Goal: Information Seeking & Learning: Find specific fact

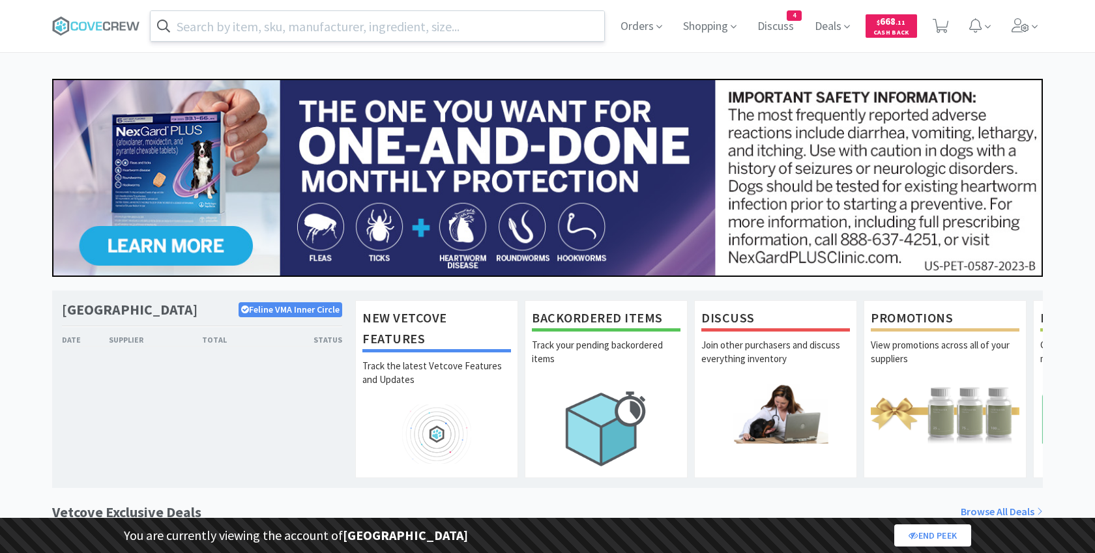
click at [342, 34] on input "text" at bounding box center [378, 26] width 454 height 30
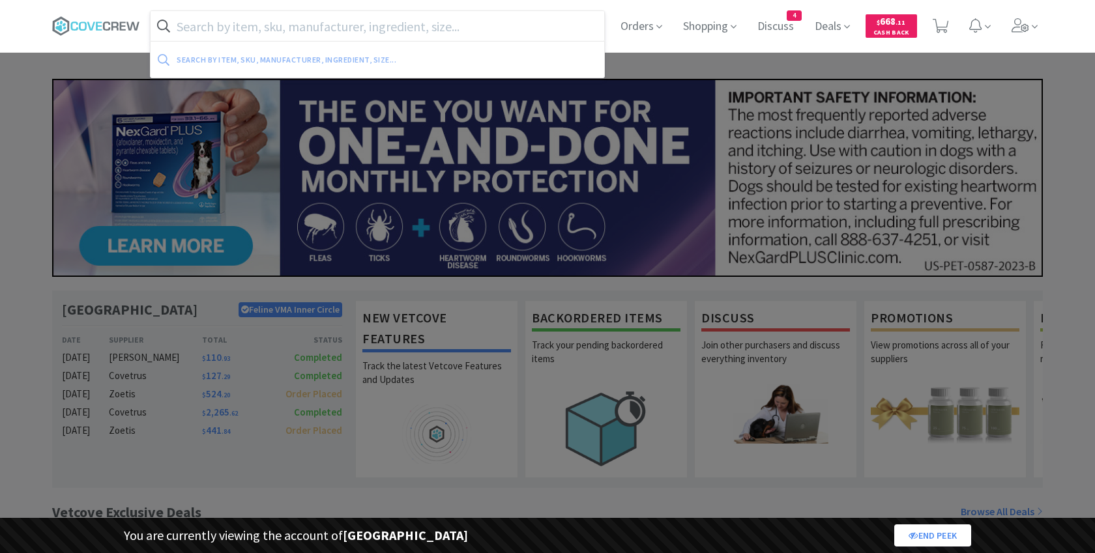
paste input "419652"
type input "419652"
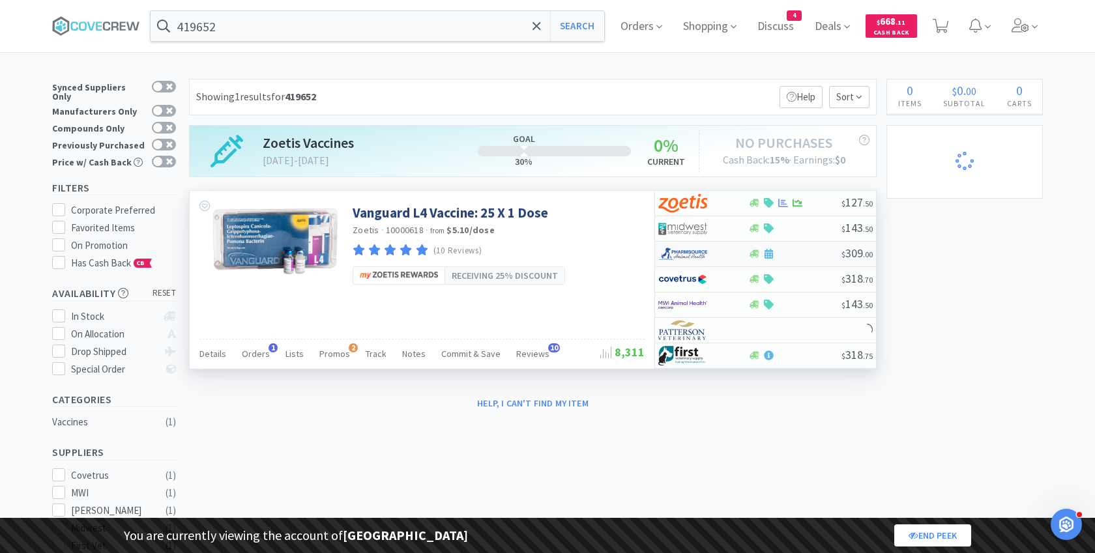
click at [696, 252] on img at bounding box center [682, 254] width 49 height 20
select select "1"
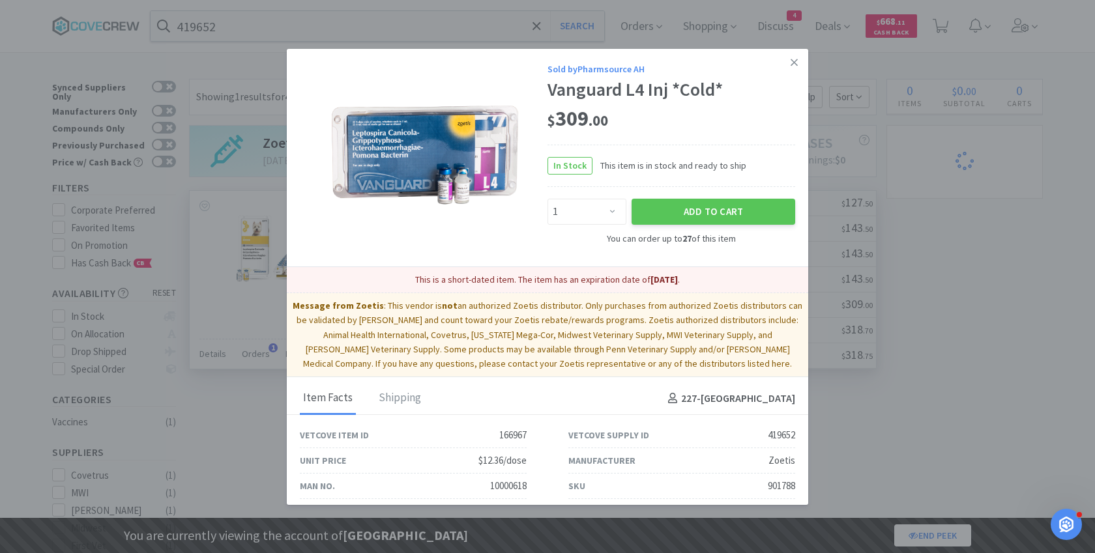
select select "3"
select select "8"
select select "1"
select select "2"
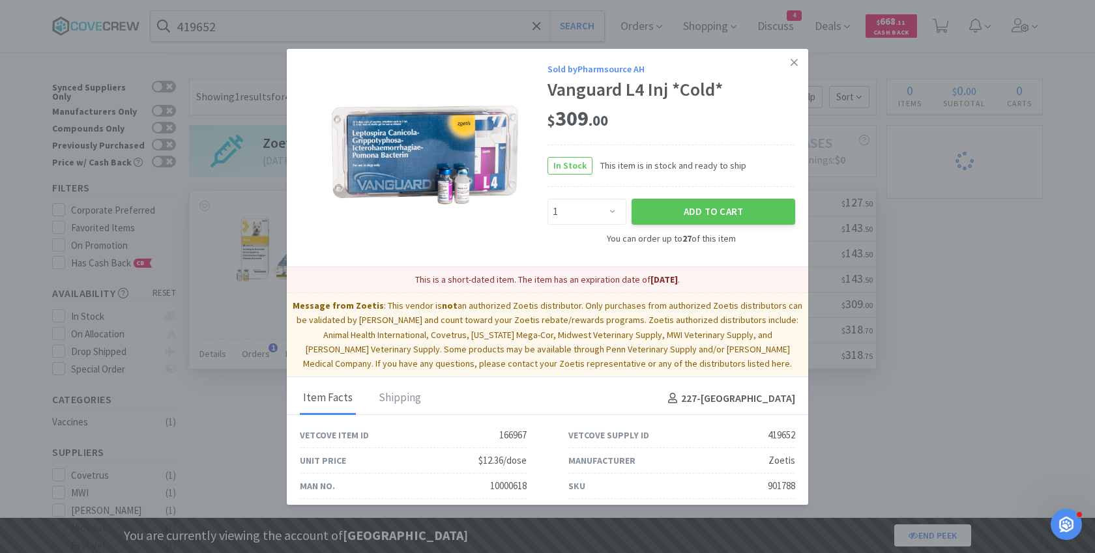
select select "1"
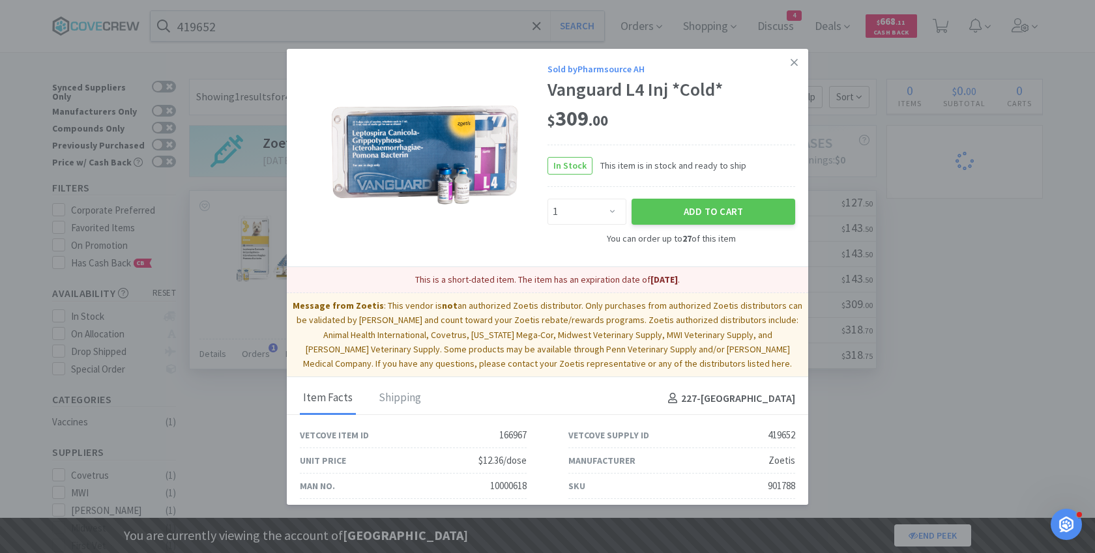
select select "1"
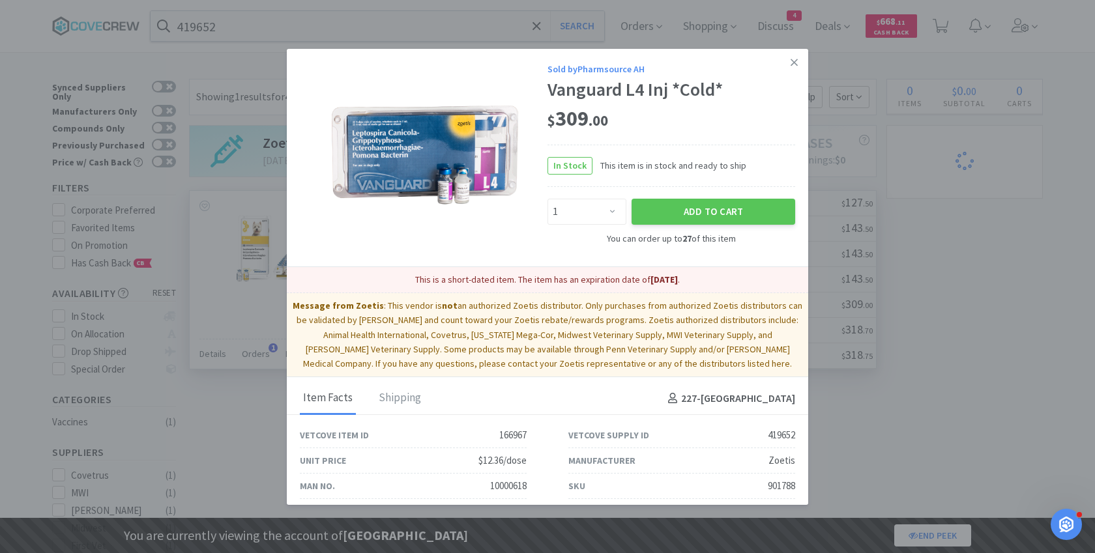
select select "1"
select select "2"
select select "1"
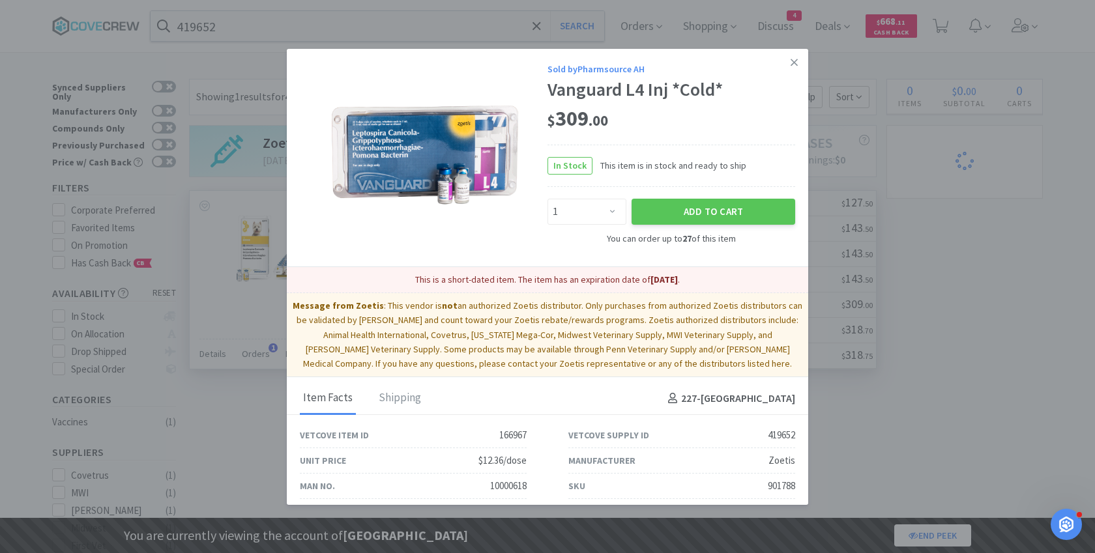
select select "1"
select select "5"
select select "2"
select select "1"
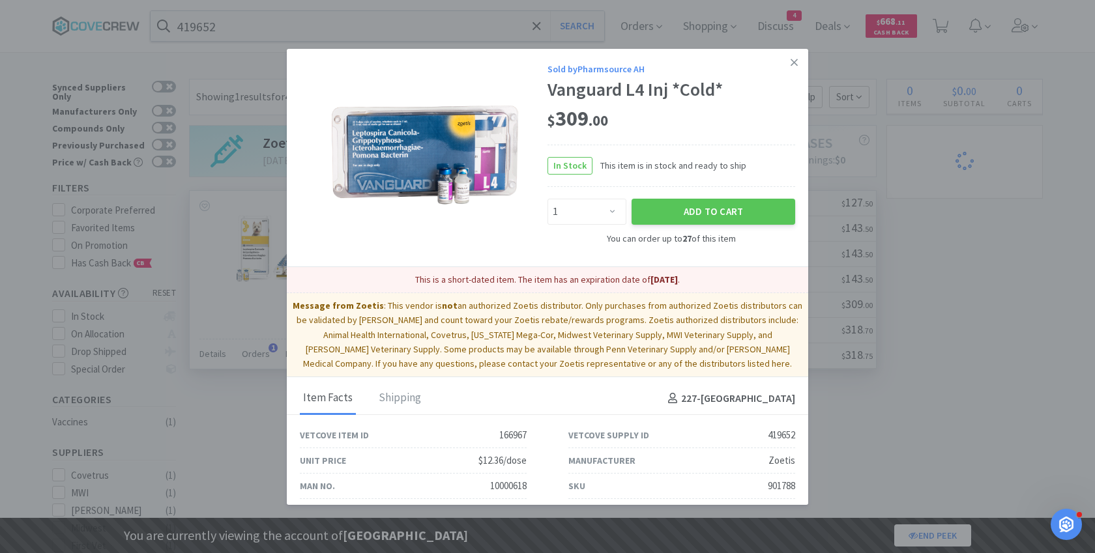
select select "1"
select select "2"
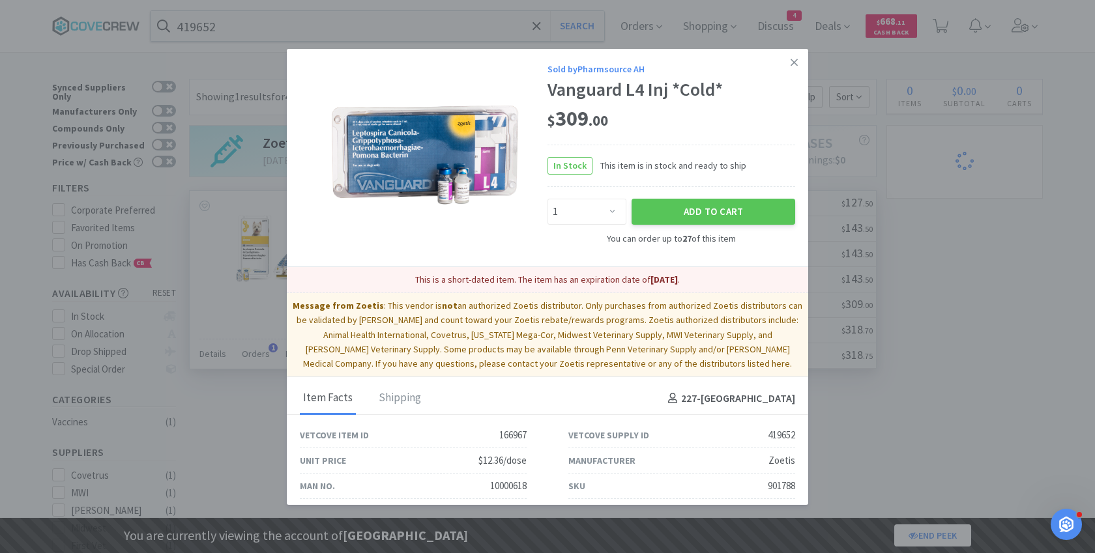
select select "4"
select select "3"
select select "1"
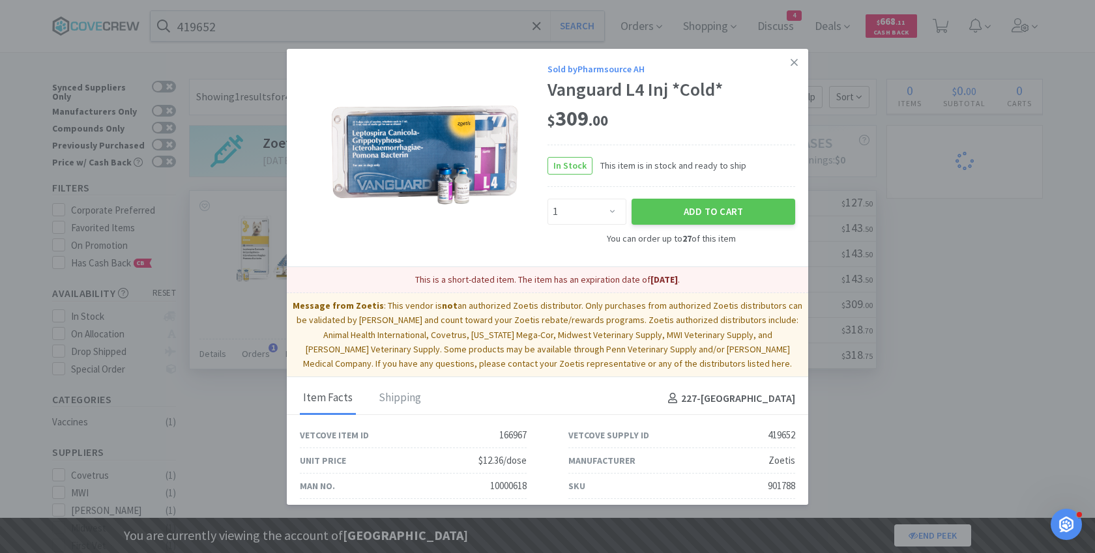
select select "1"
select select "3"
select select "2"
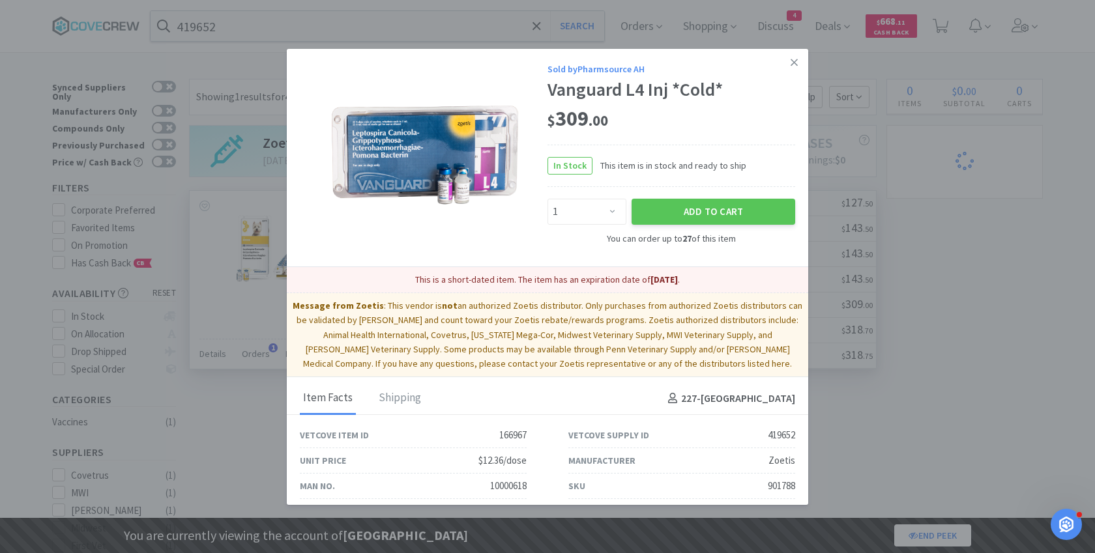
select select "1"
select select "2"
select select "99999"
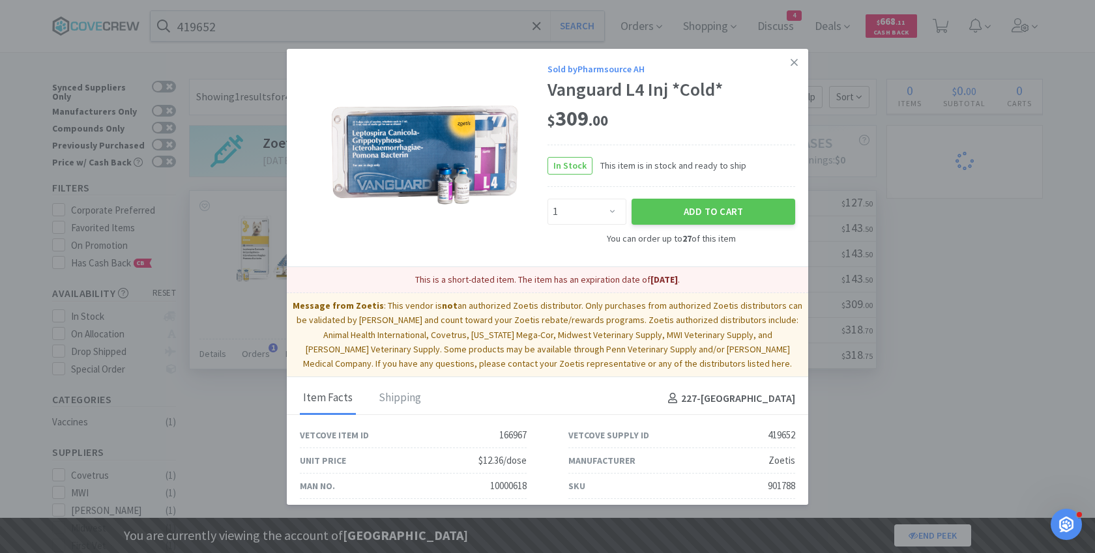
select select "2"
select select "99975"
select select "99999"
select select "9"
select select "5"
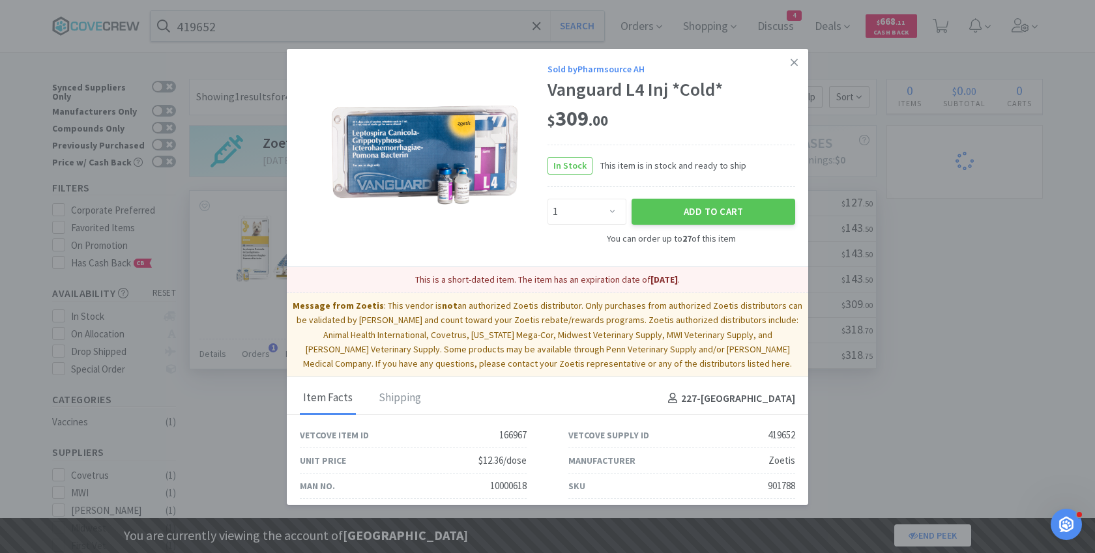
select select "2"
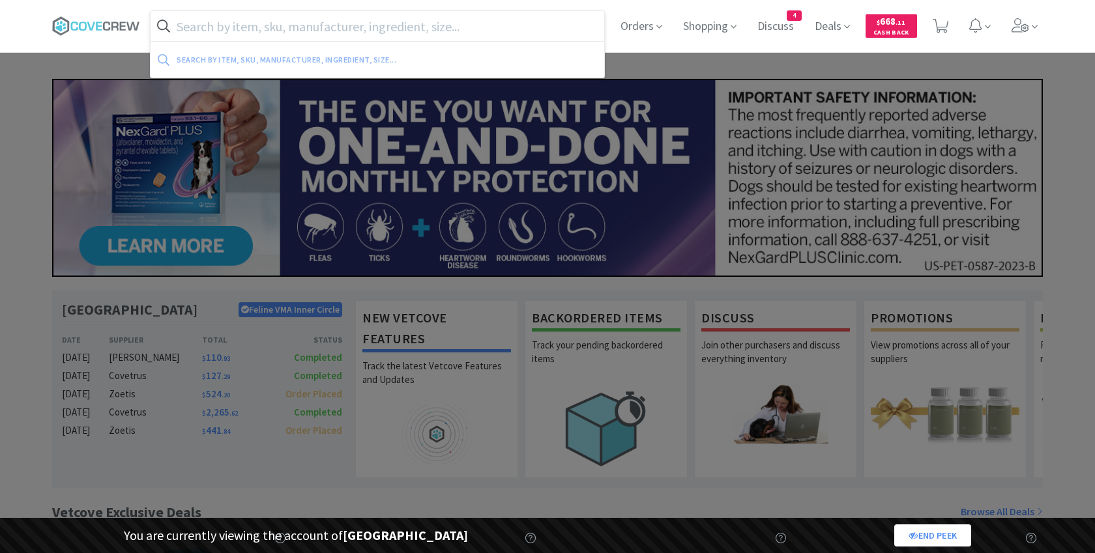
click at [349, 32] on input "text" at bounding box center [378, 26] width 454 height 30
paste input "169701"
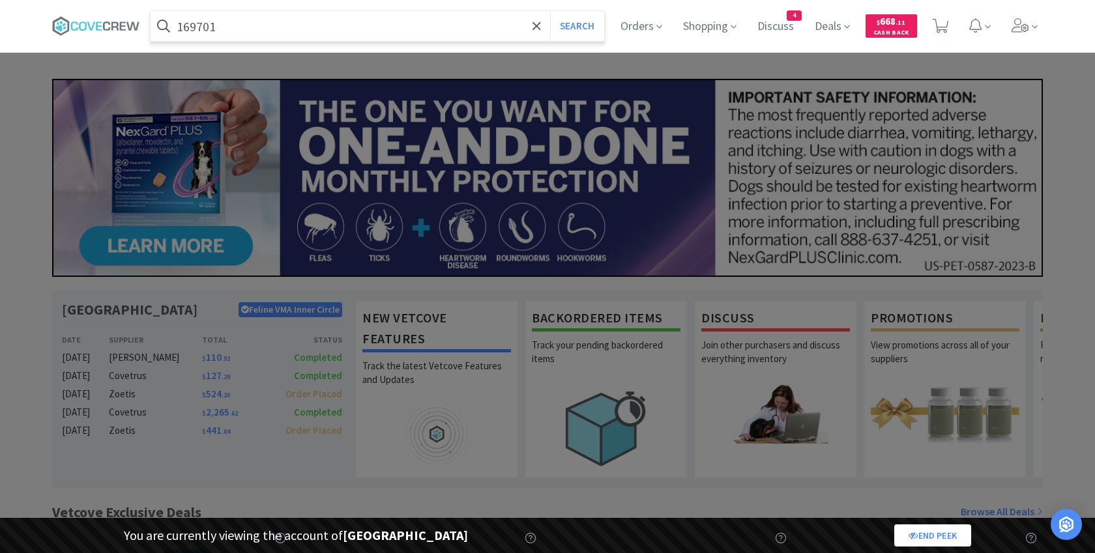
type input "169701"
click at [550, 11] on button "Search" at bounding box center [577, 26] width 54 height 30
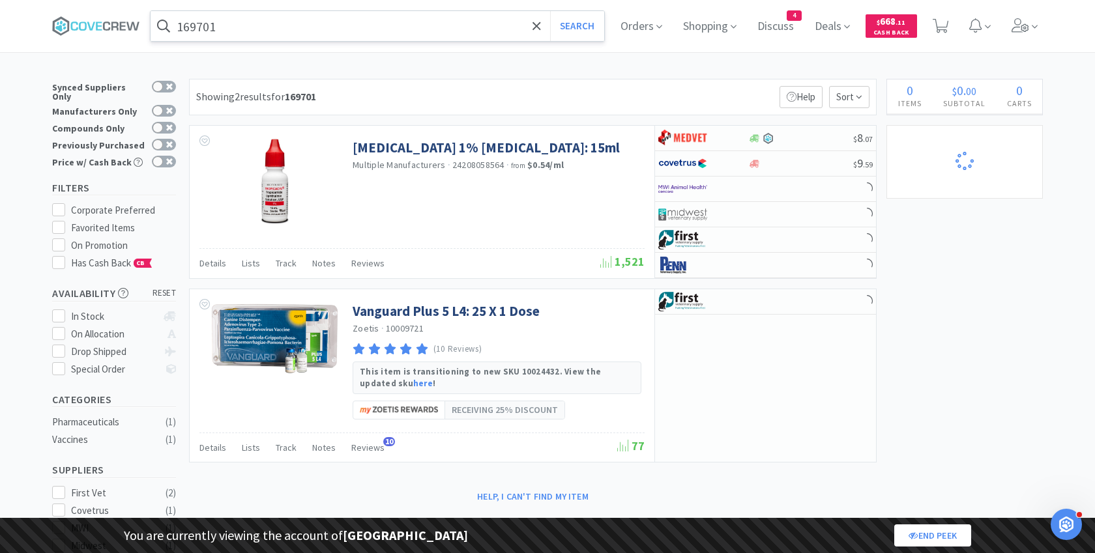
select select "2"
select select "5"
select select "2"
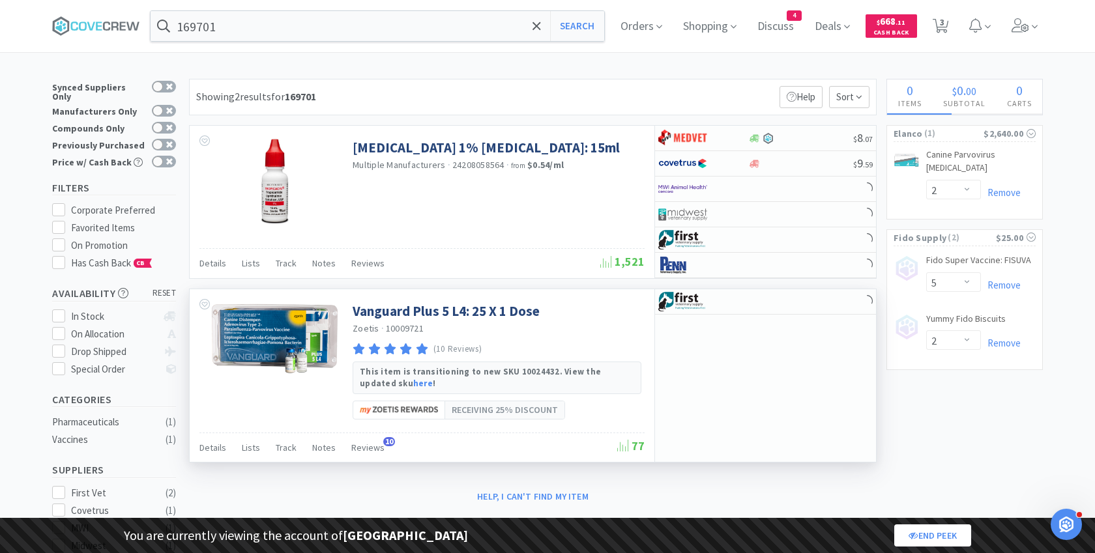
select select "1"
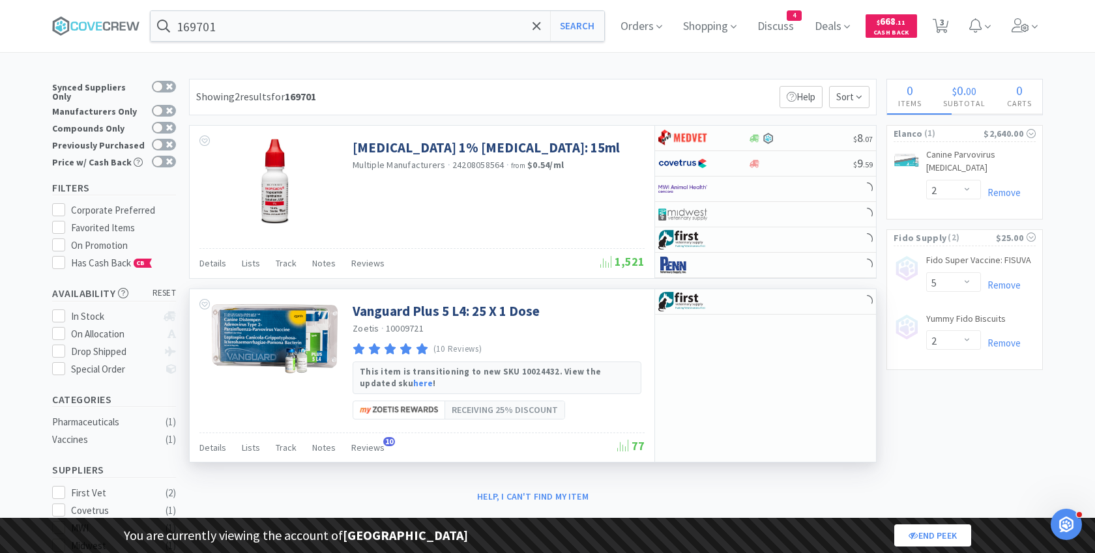
select select "1"
select select "2"
select select "1"
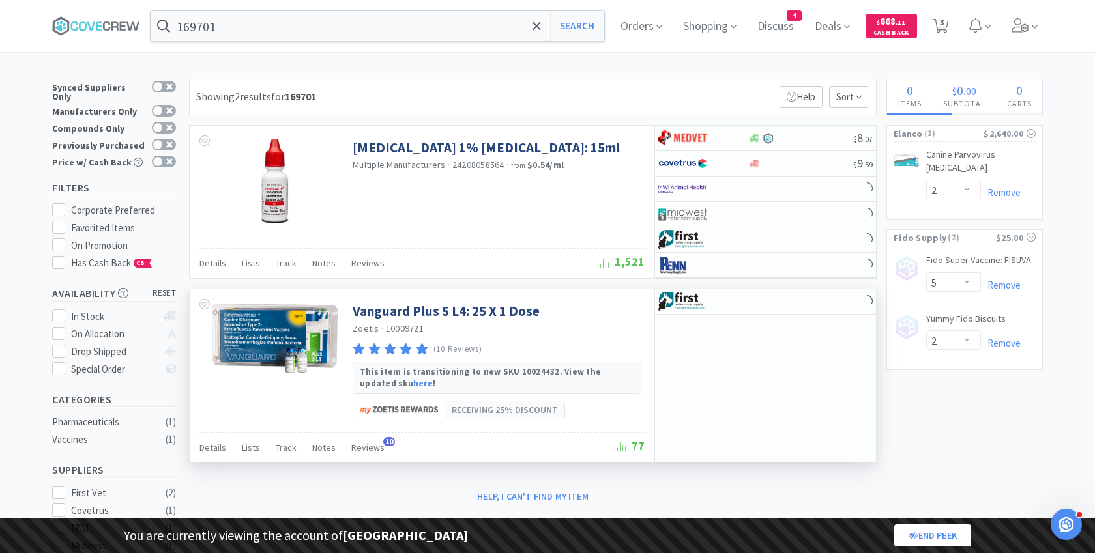
select select "1"
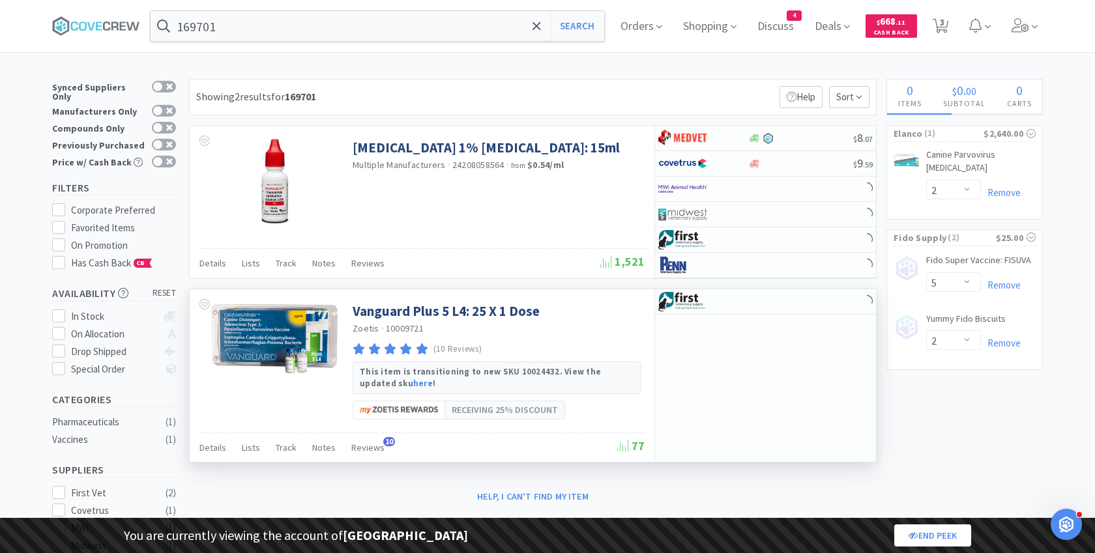
select select "1"
select select "2"
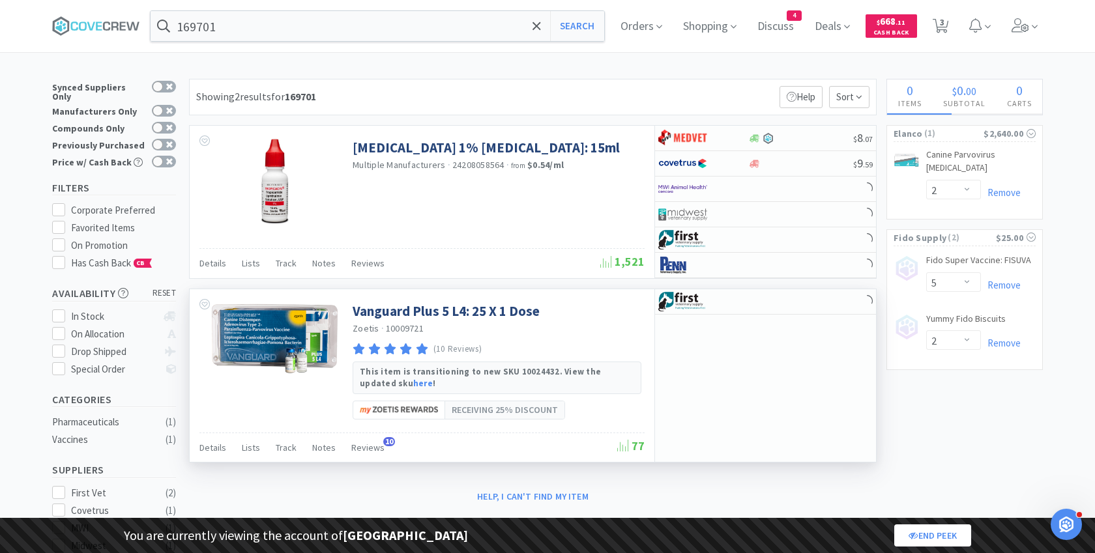
select select "1"
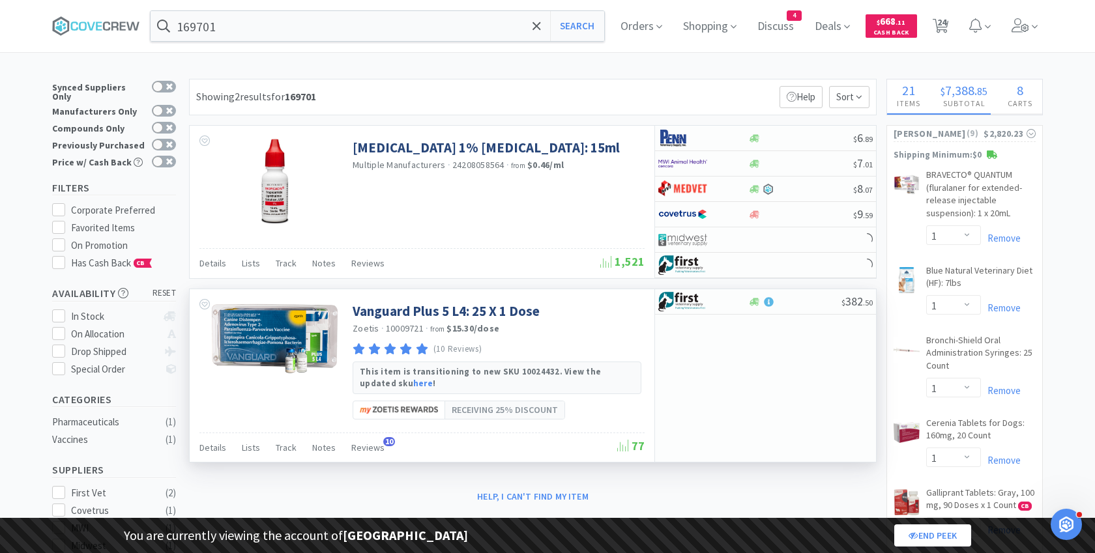
select select "3"
select select "8"
select select "1"
select select "2"
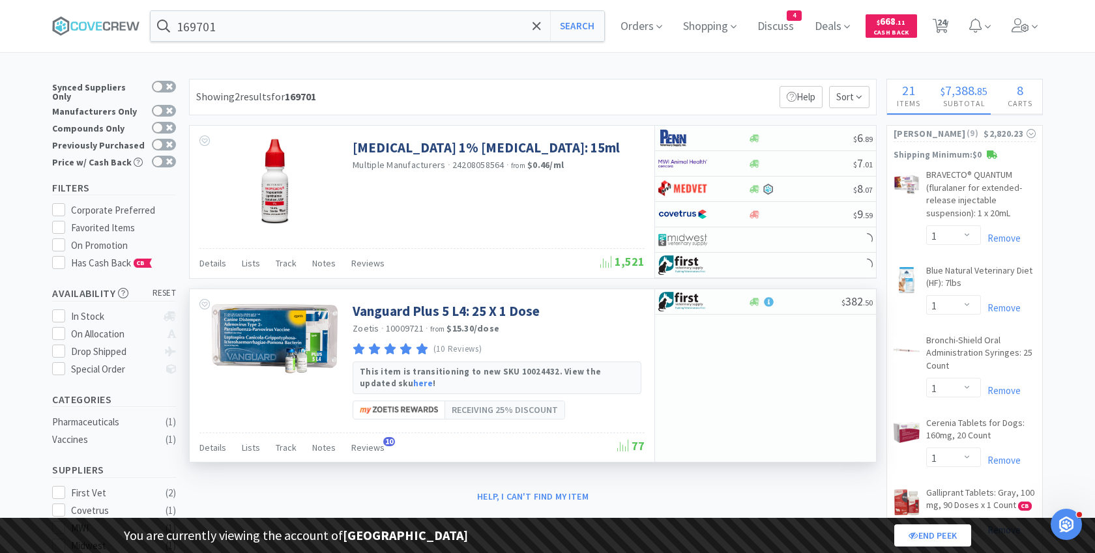
select select "1"
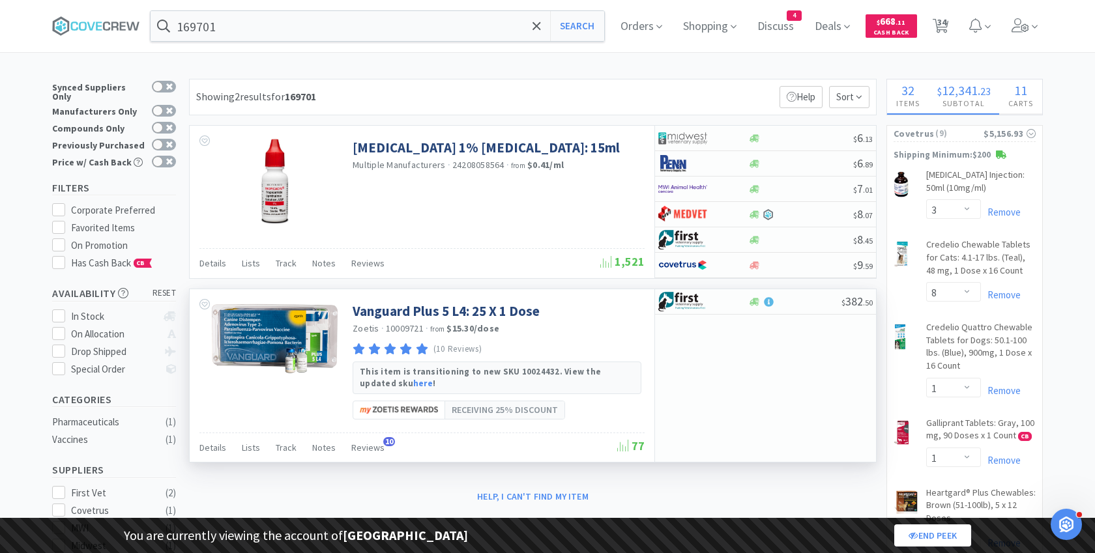
select select "1"
select select "5"
select select "2"
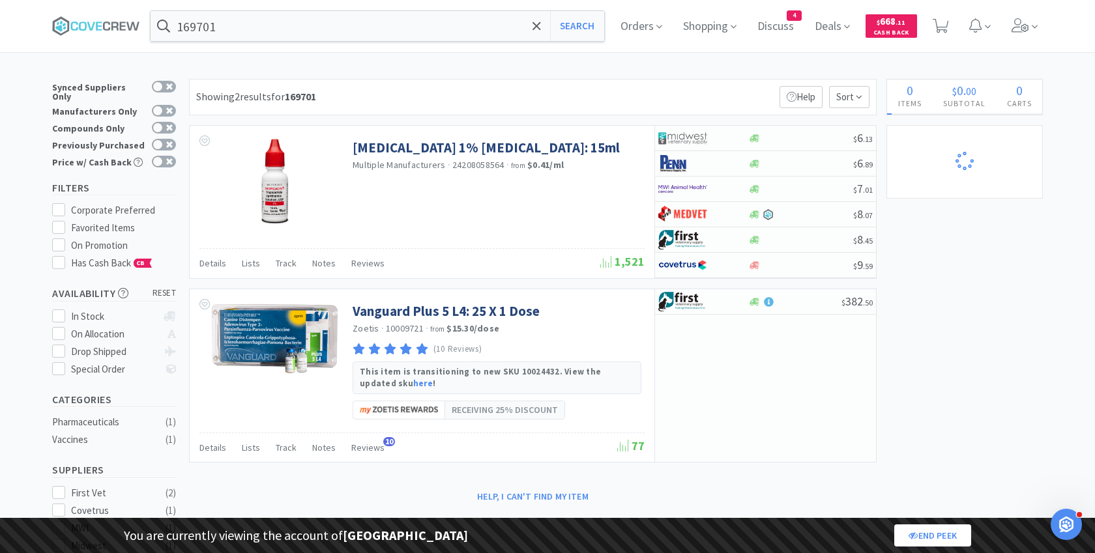
select select "1"
select select "3"
select select "2"
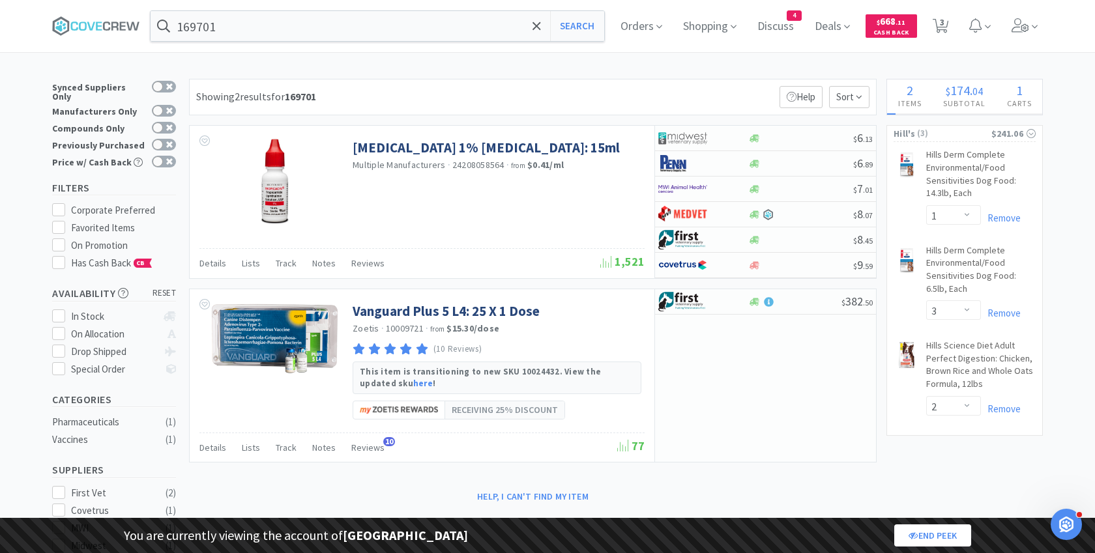
select select "3"
select select "8"
select select "1"
select select "2"
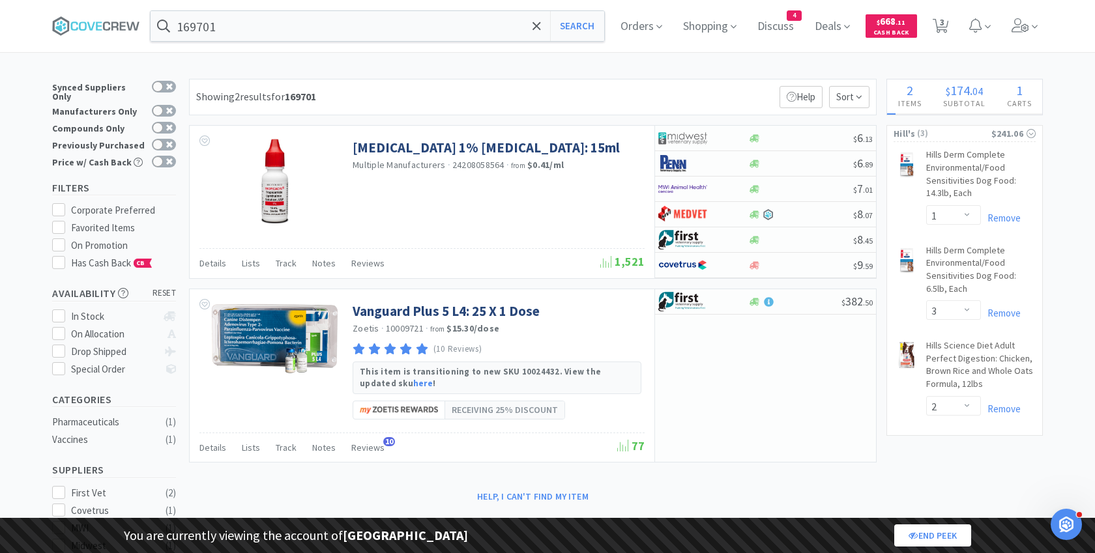
select select "1"
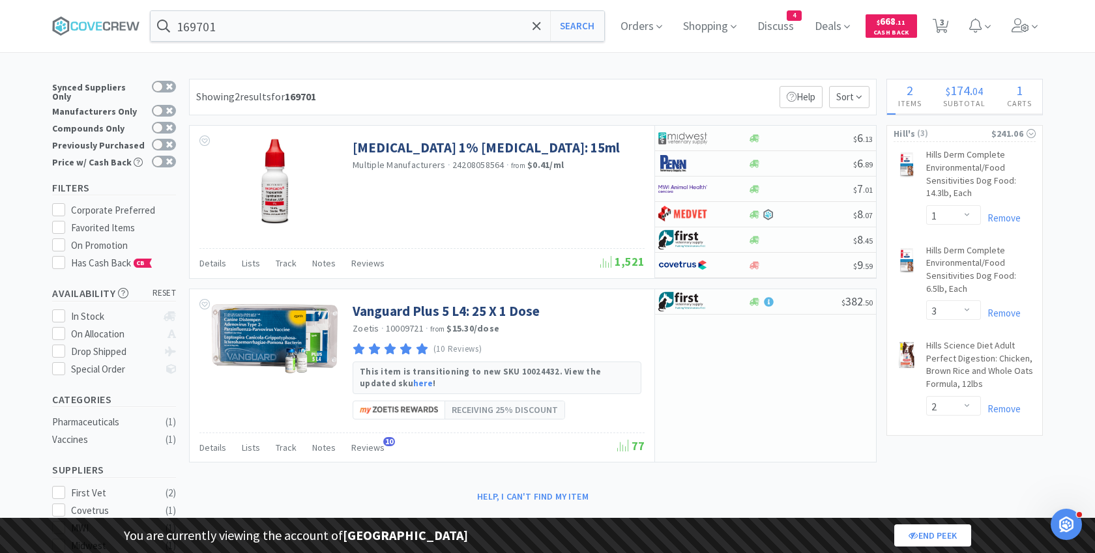
select select "1"
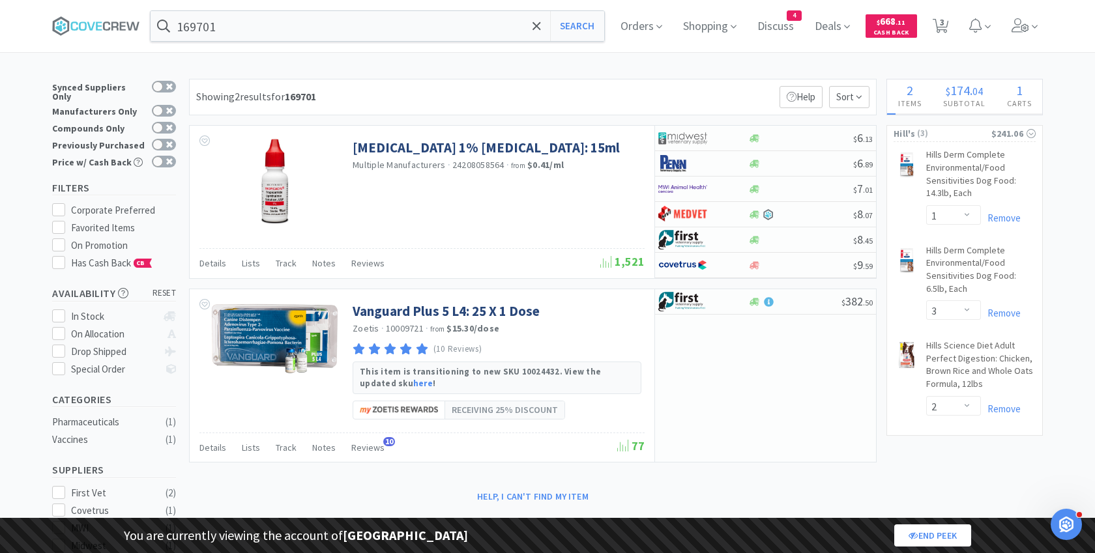
select select "1"
select select "2"
select select "1"
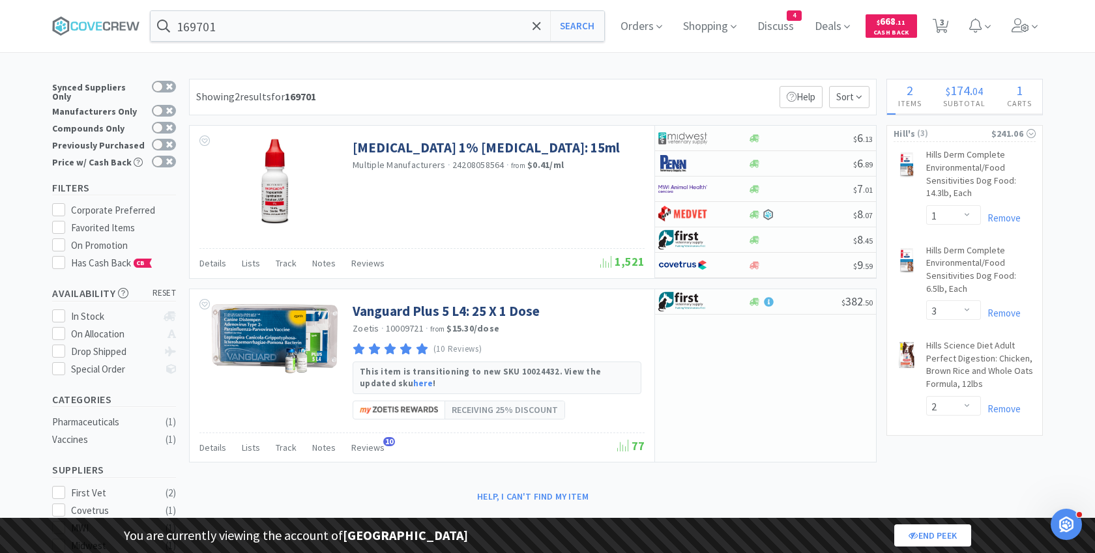
select select "1"
select select "5"
select select "2"
select select "1"
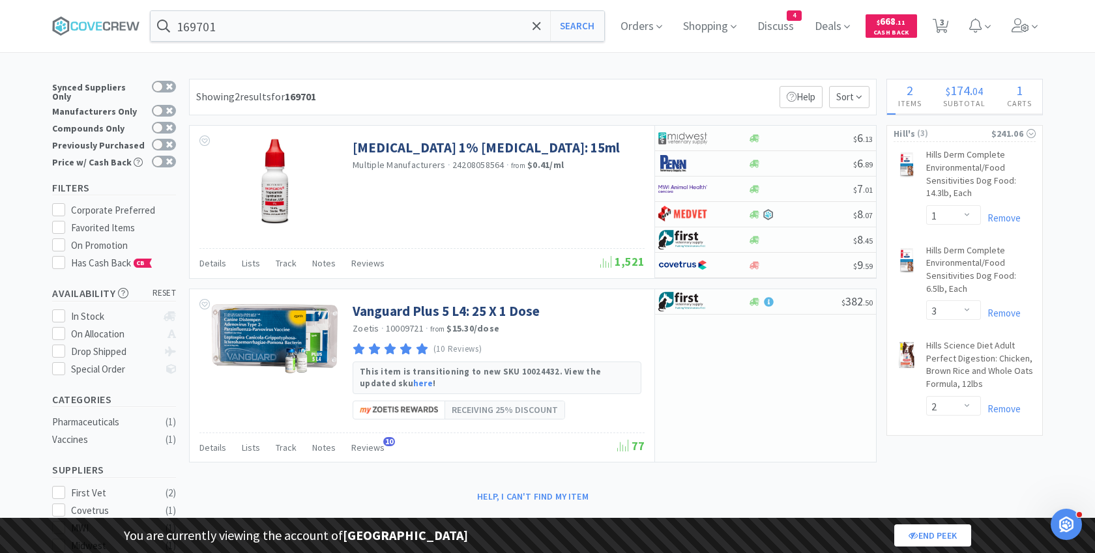
select select "1"
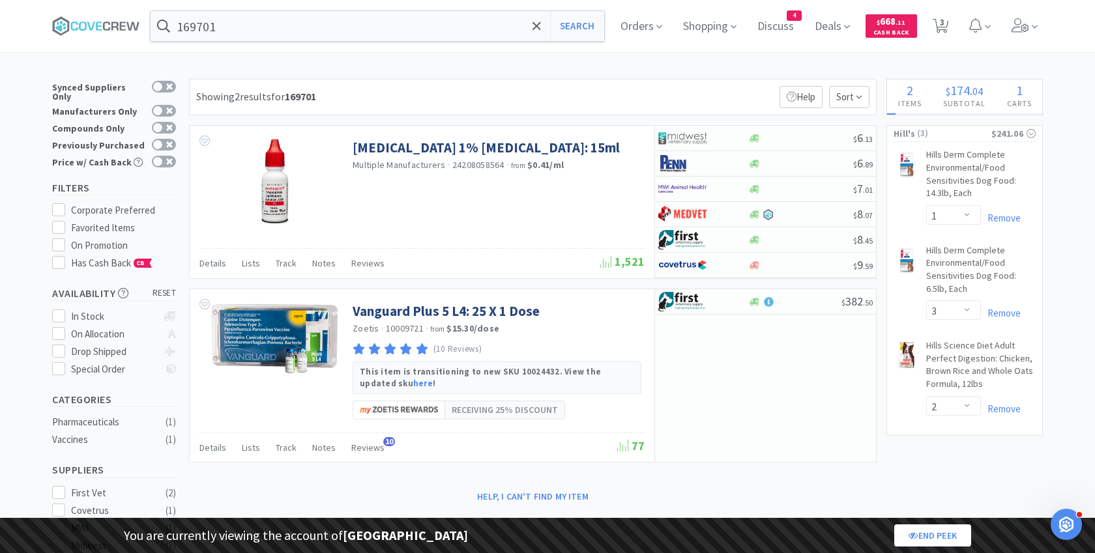
select select "1"
select select "2"
select select "1"
select select "2"
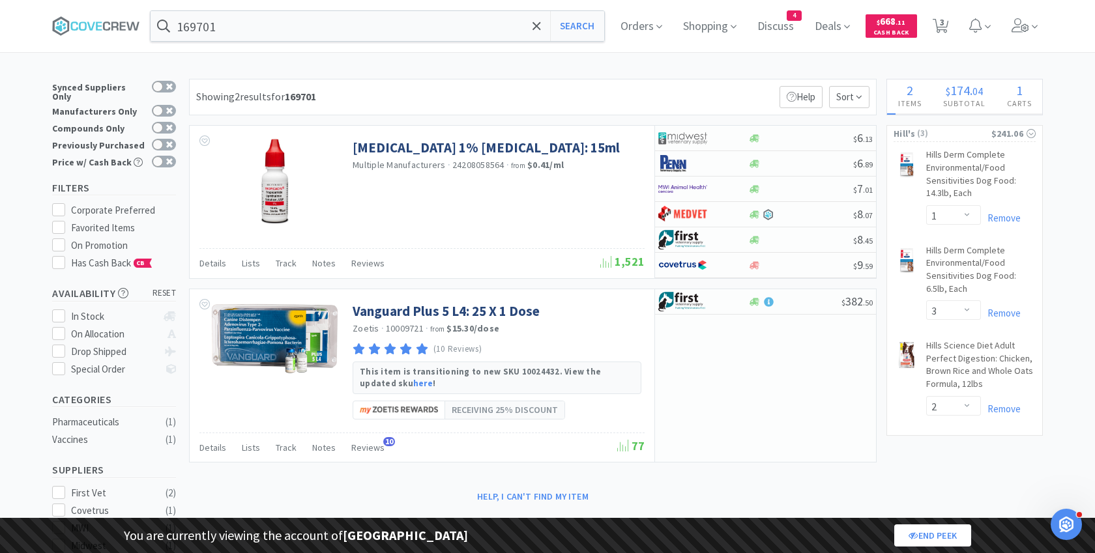
select select "5"
select select "2"
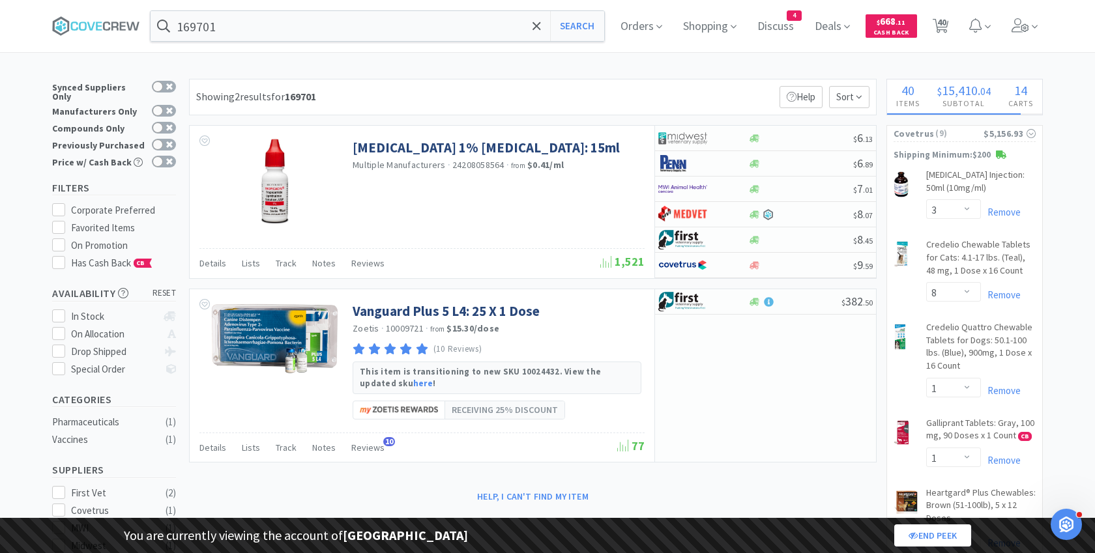
select select "1"
select select "2"
select select "4"
select select "3"
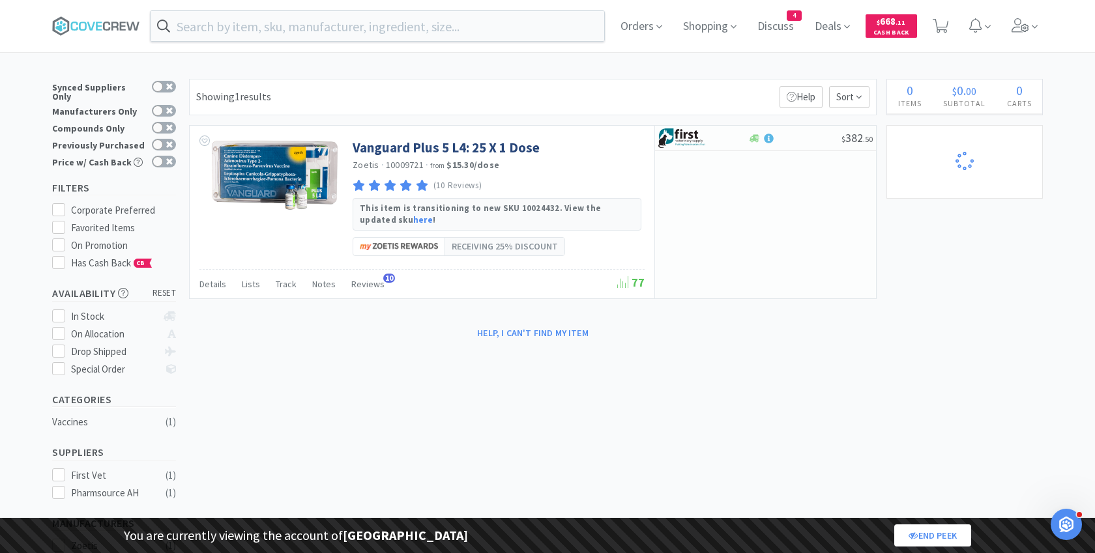
select select "3"
select select "8"
select select "1"
select select "2"
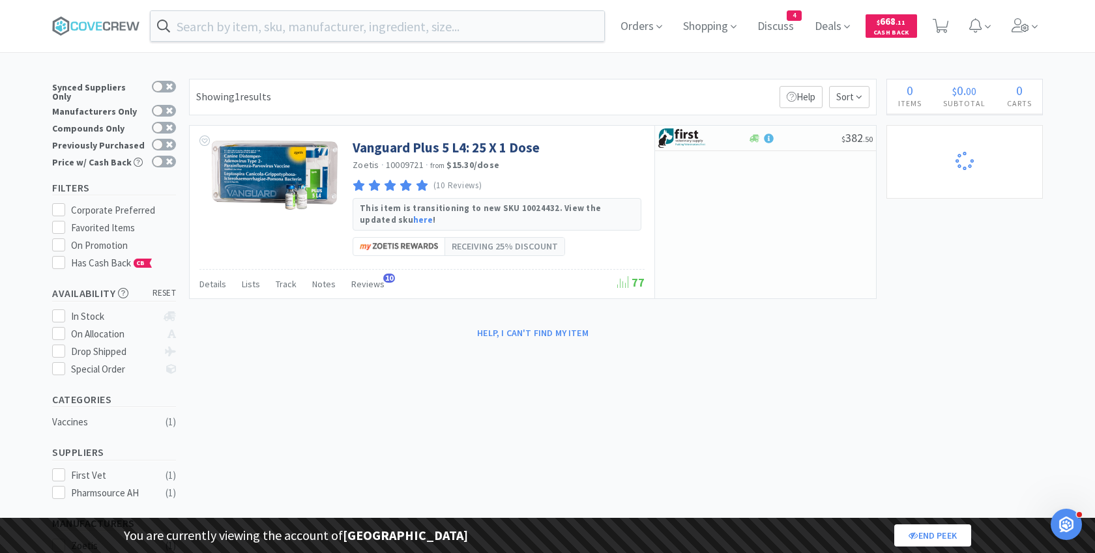
select select "1"
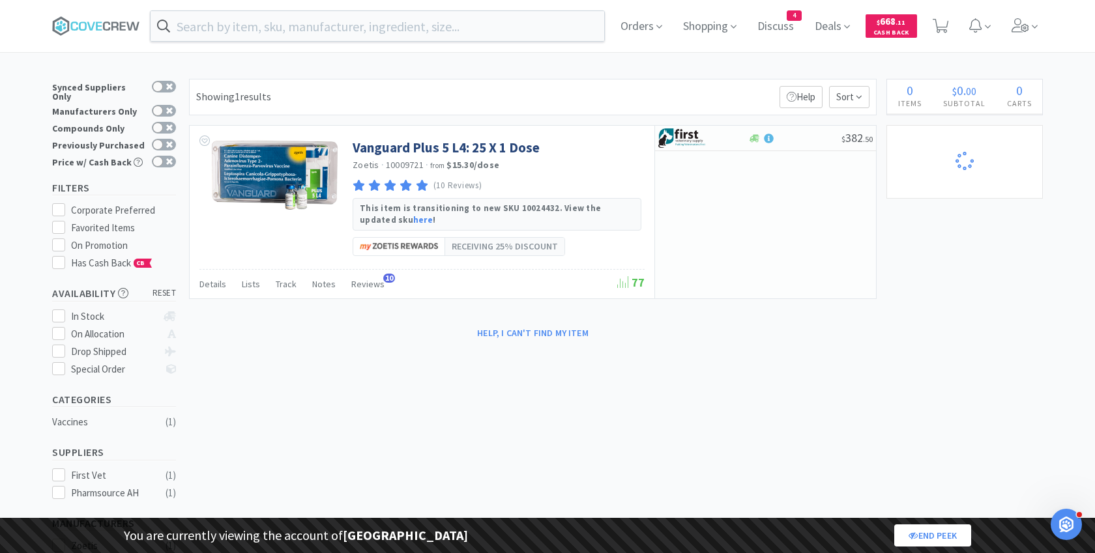
select select "1"
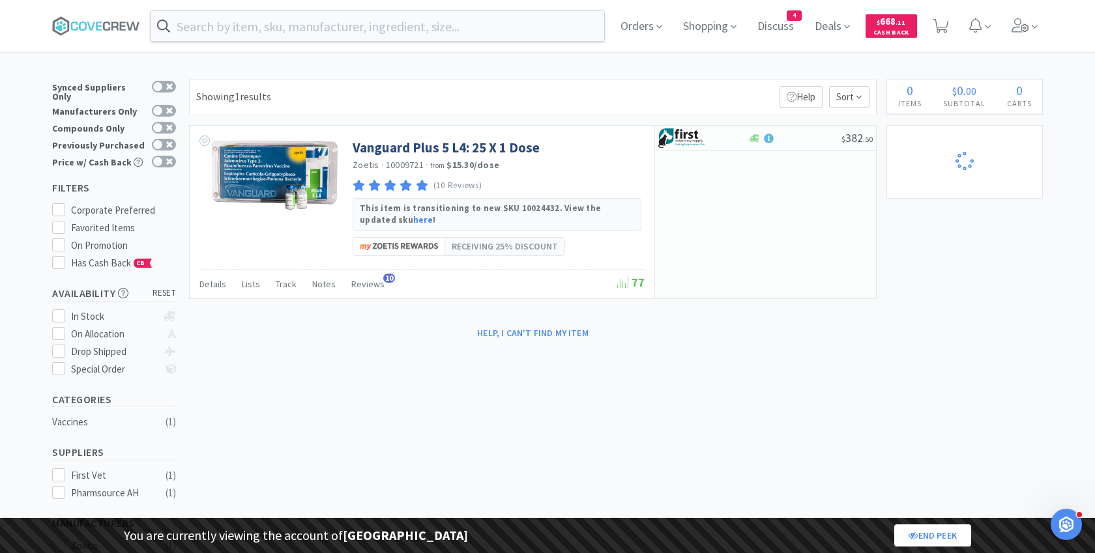
select select "1"
select select "2"
select select "1"
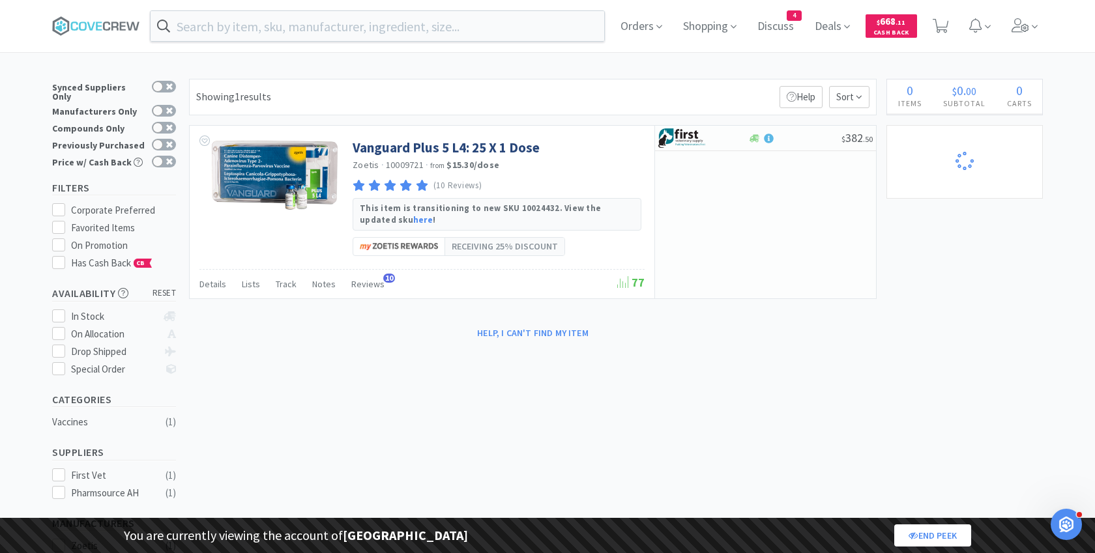
select select "1"
select select "5"
select select "2"
select select "1"
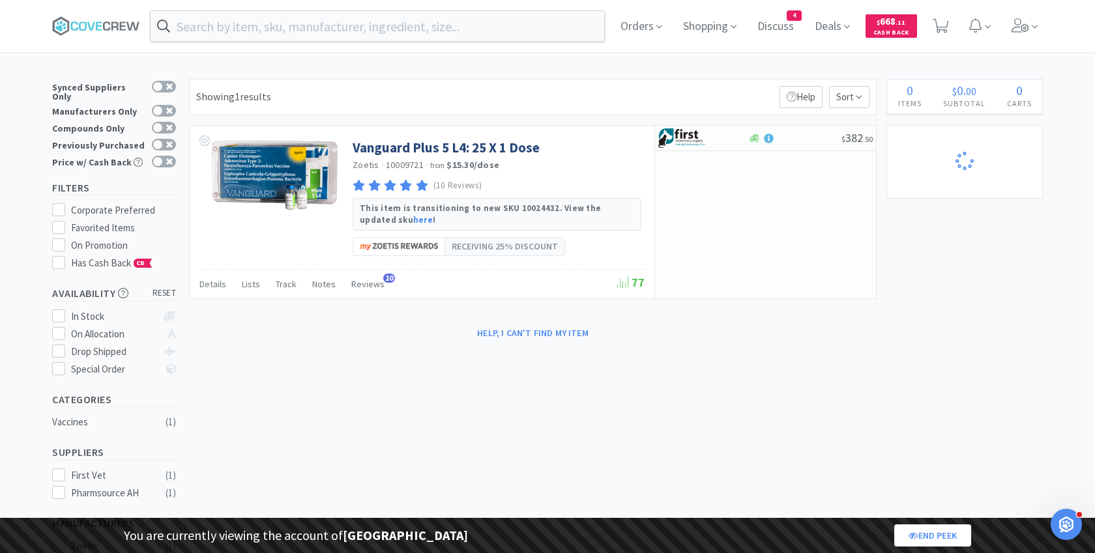
select select "1"
select select "2"
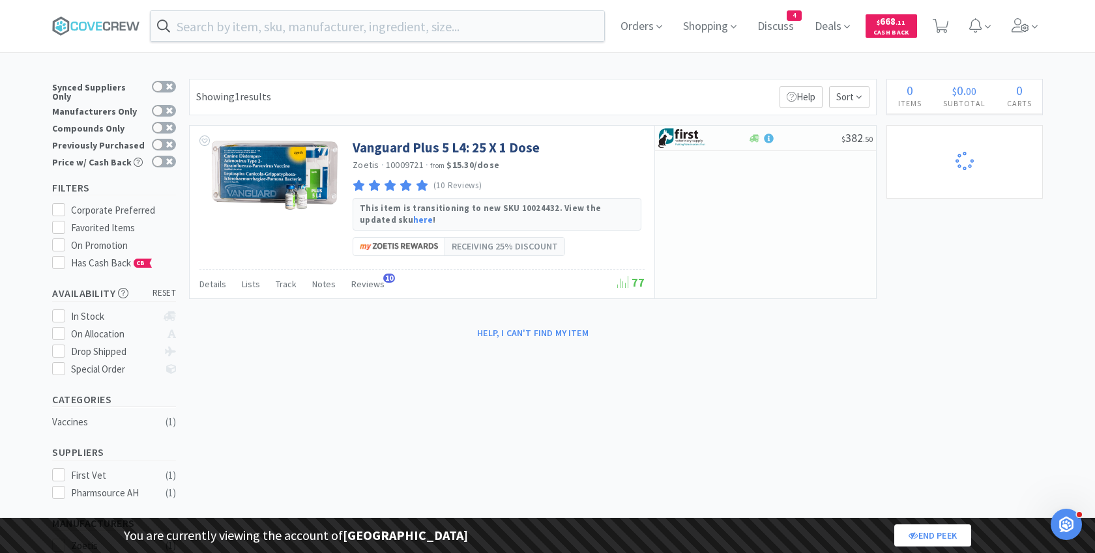
select select "4"
select select "3"
select select "1"
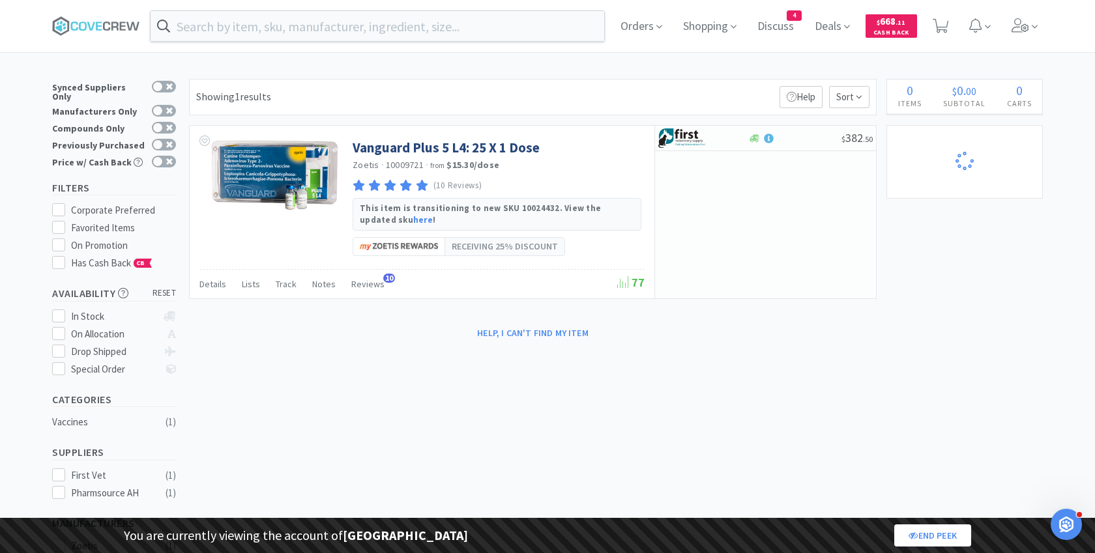
select select "1"
select select "3"
select select "2"
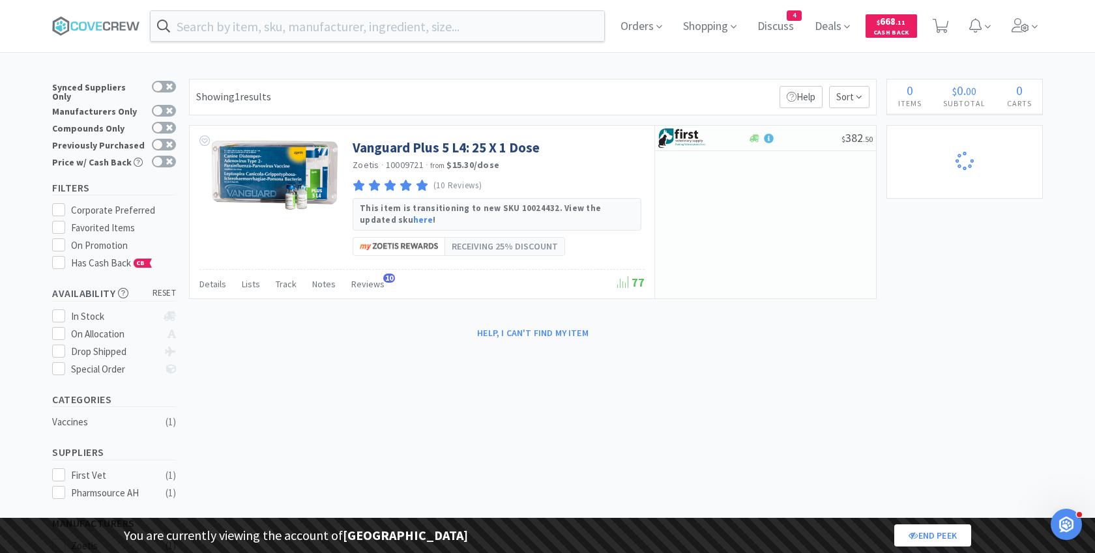
select select "1"
select select "2"
select select "5"
select select "2"
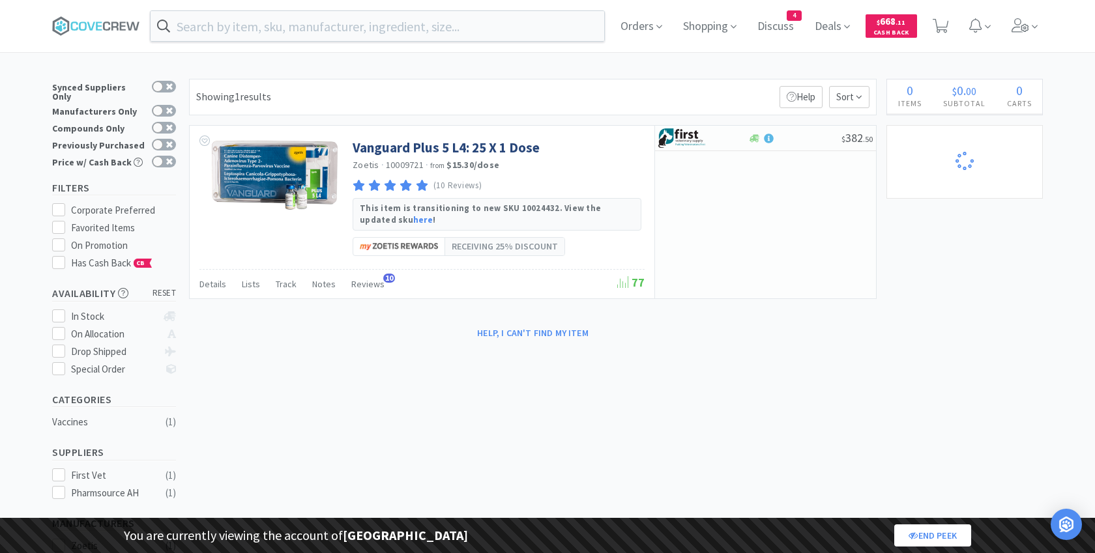
select select "1"
select select "3"
select select "8"
select select "1"
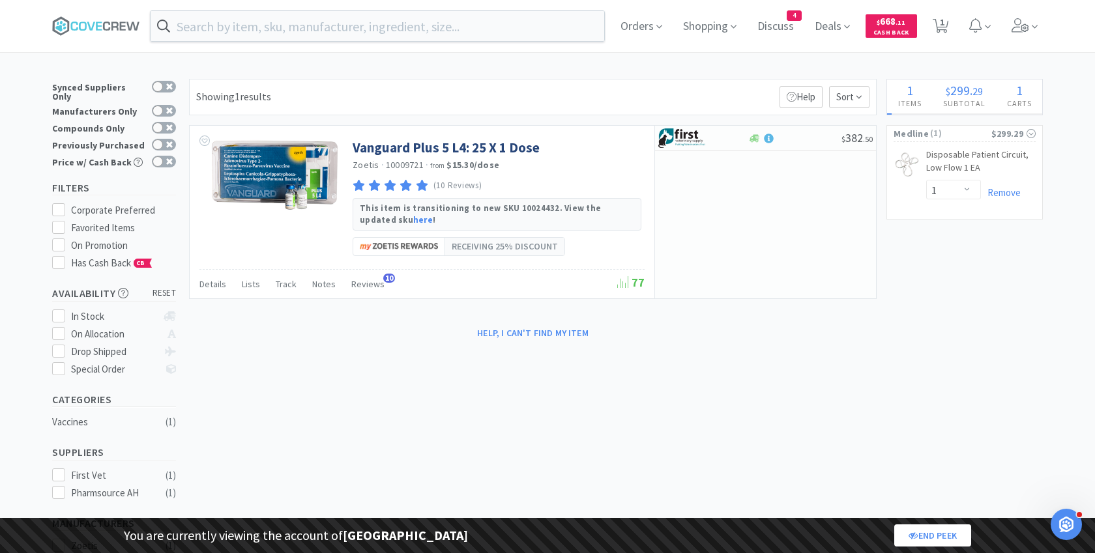
select select "2"
select select "1"
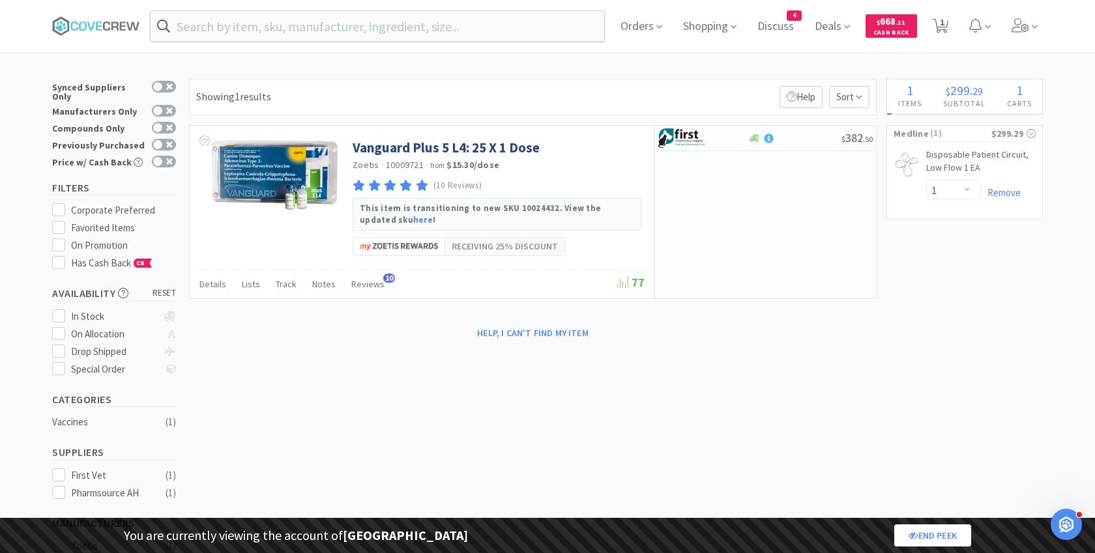
select select "1"
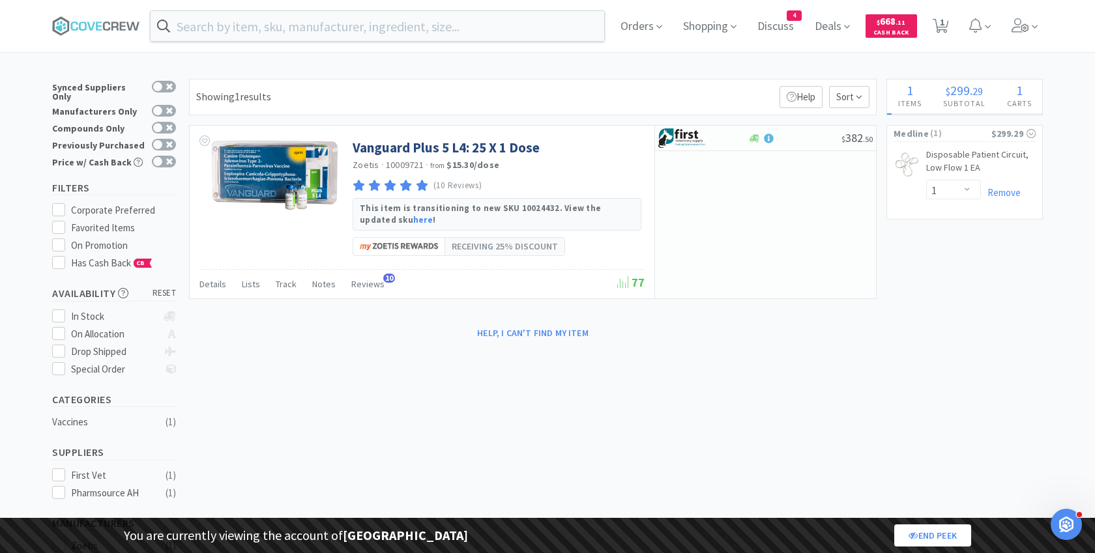
select select "1"
select select "2"
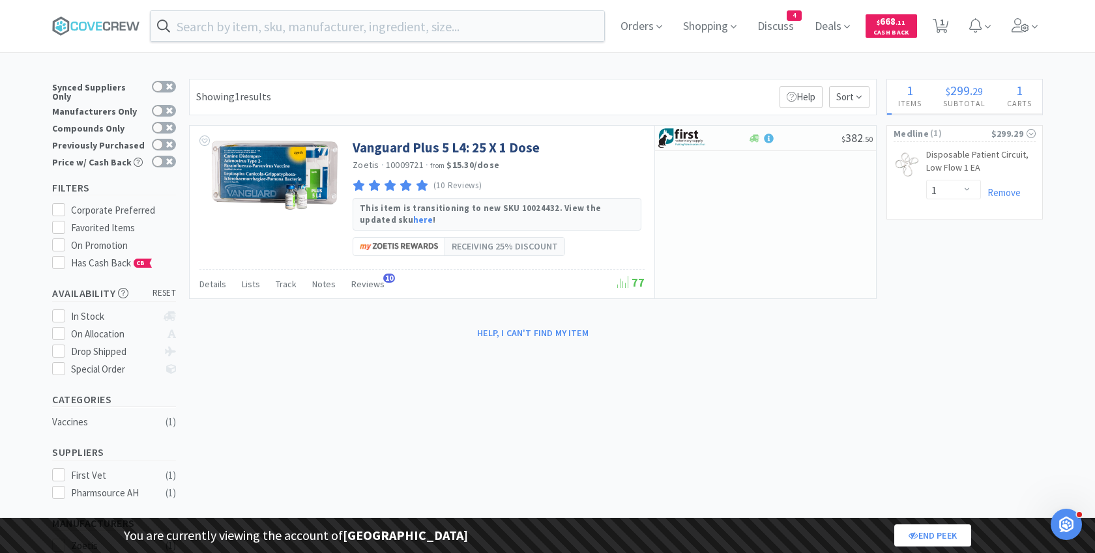
select select "1"
select select "5"
select select "2"
select select "1"
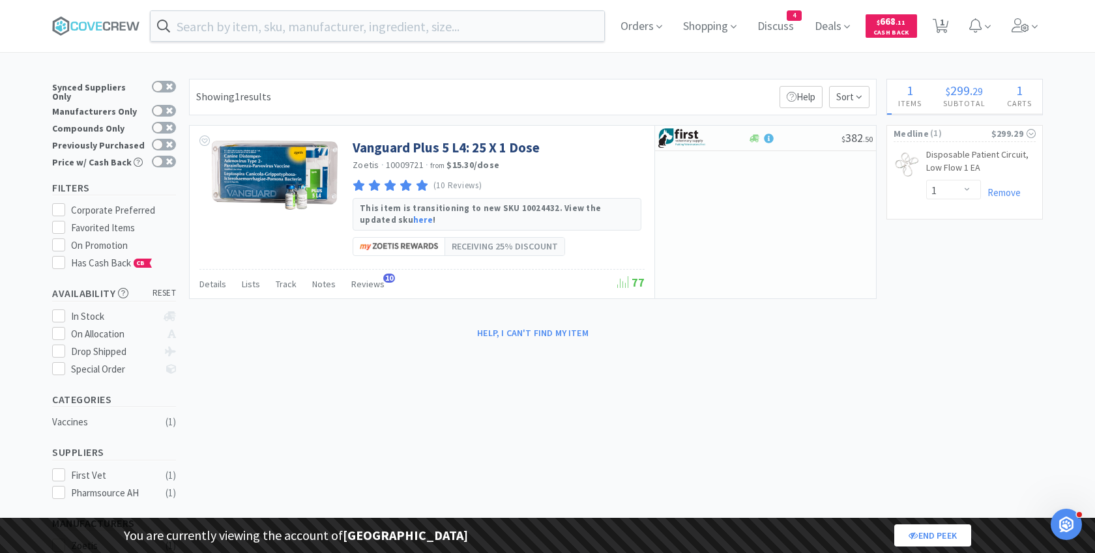
select select "1"
select select "2"
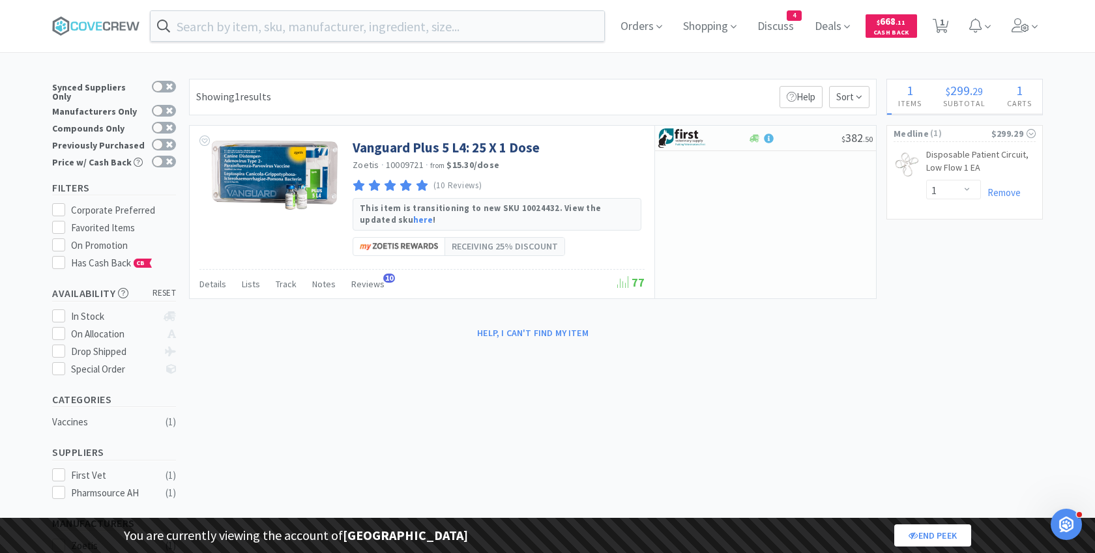
select select "2"
select select "4"
select select "3"
select select "1"
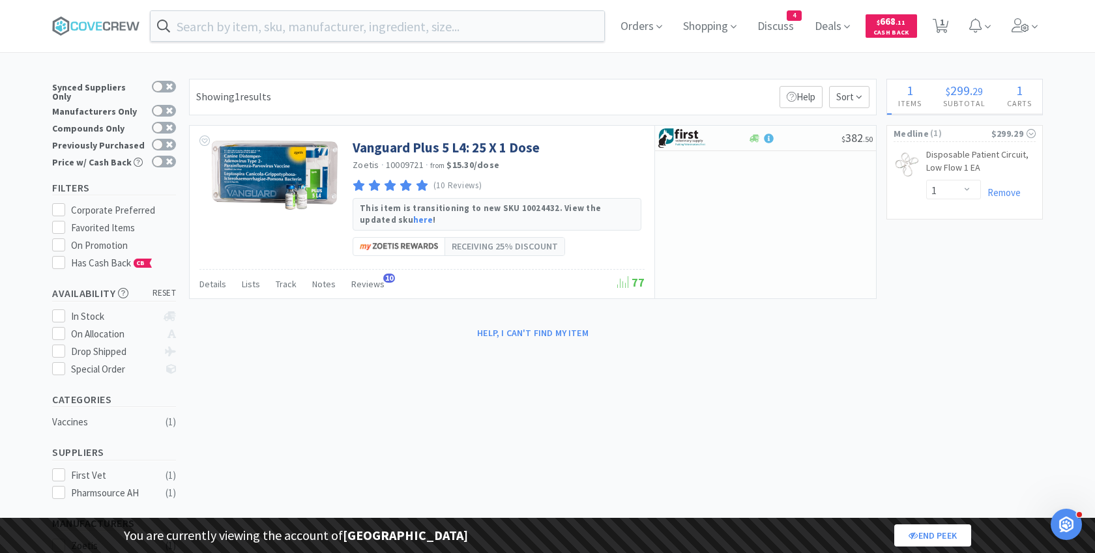
select select "1"
select select "3"
select select "2"
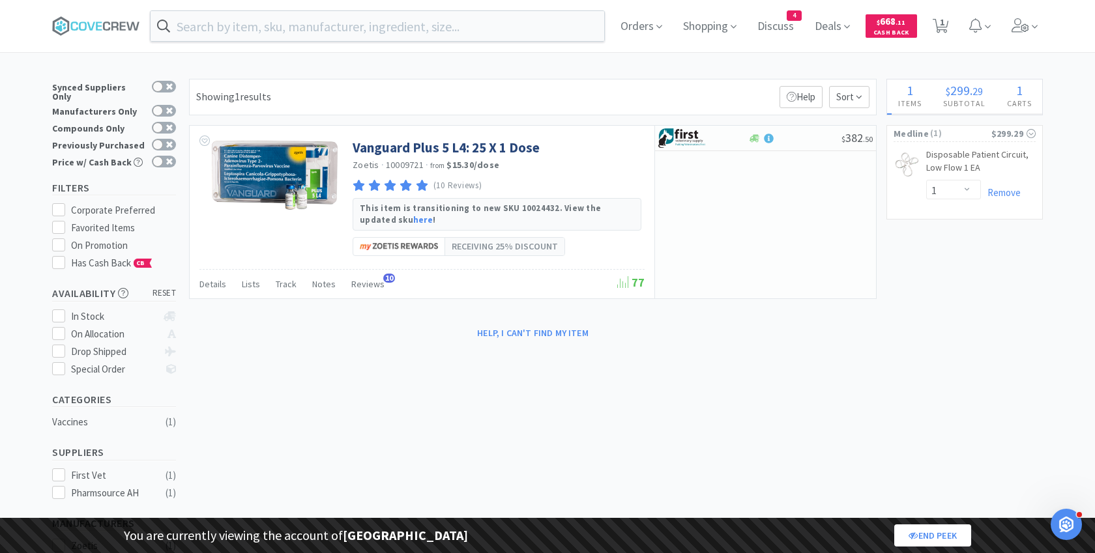
select select "2"
select select "1"
select select "2"
select select "5"
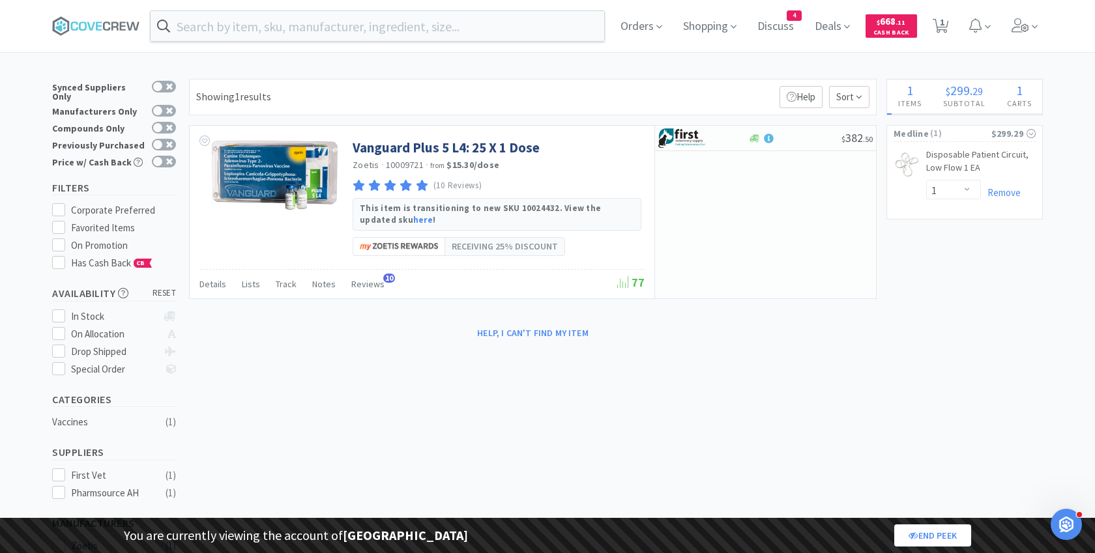
select select "2"
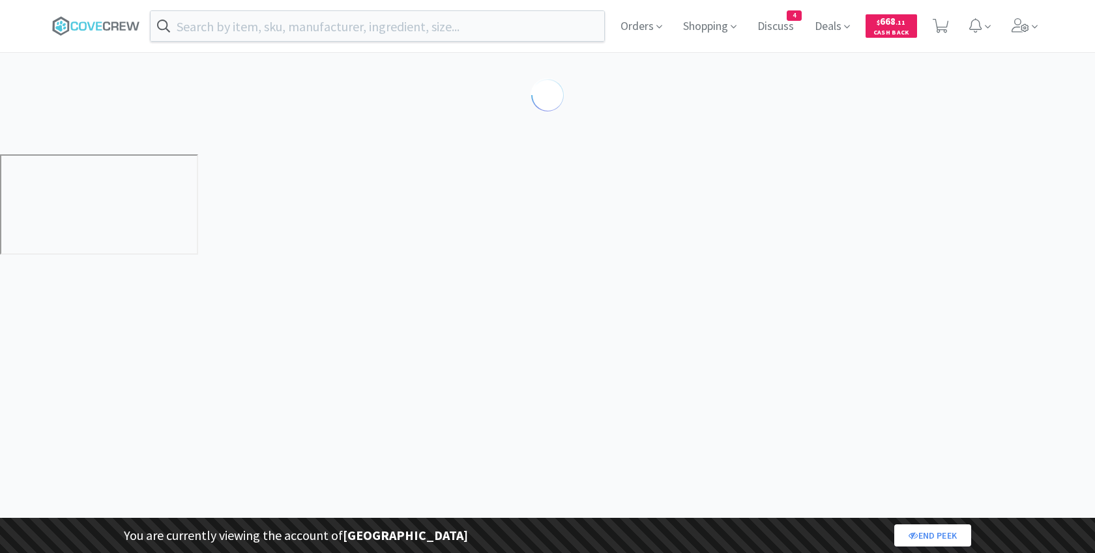
select select "3"
select select "8"
select select "1"
select select "2"
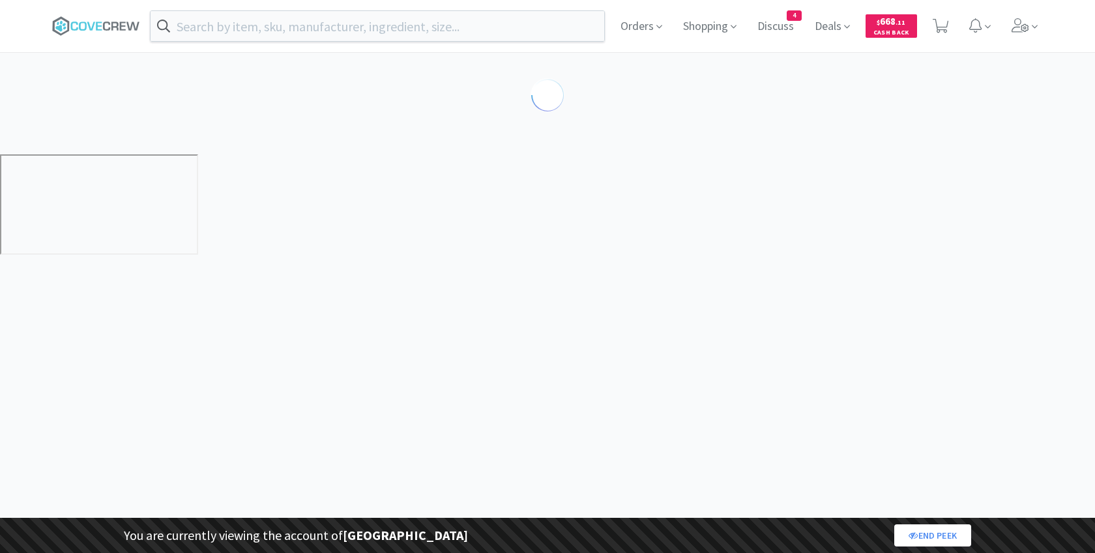
select select "1"
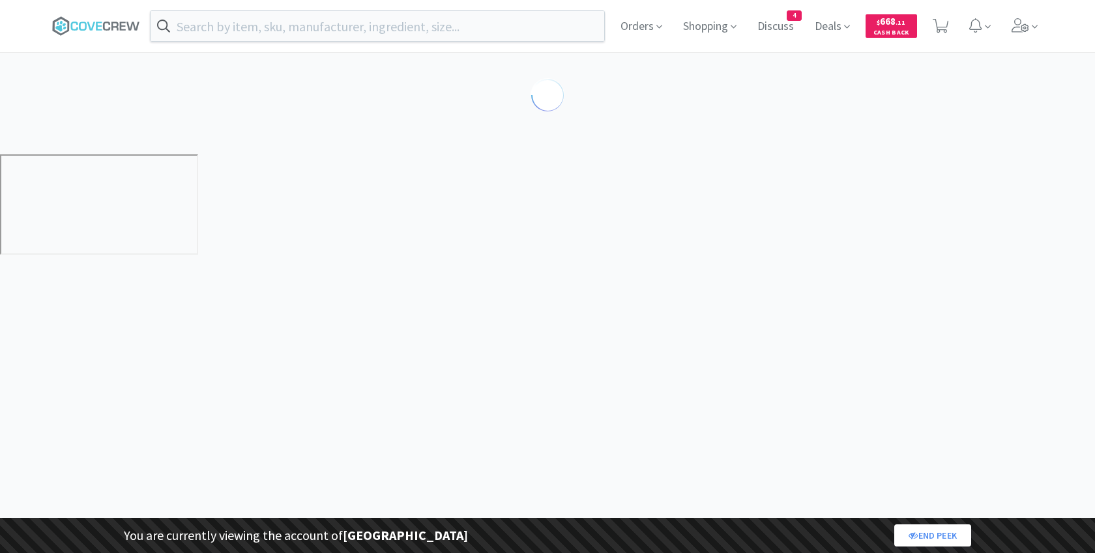
select select "1"
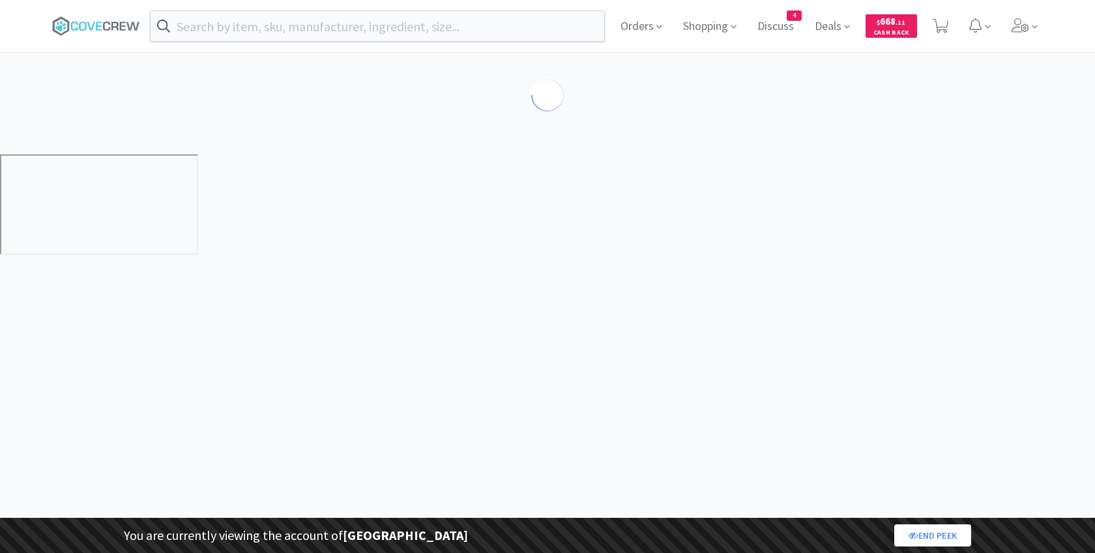
select select "1"
select select "2"
select select "1"
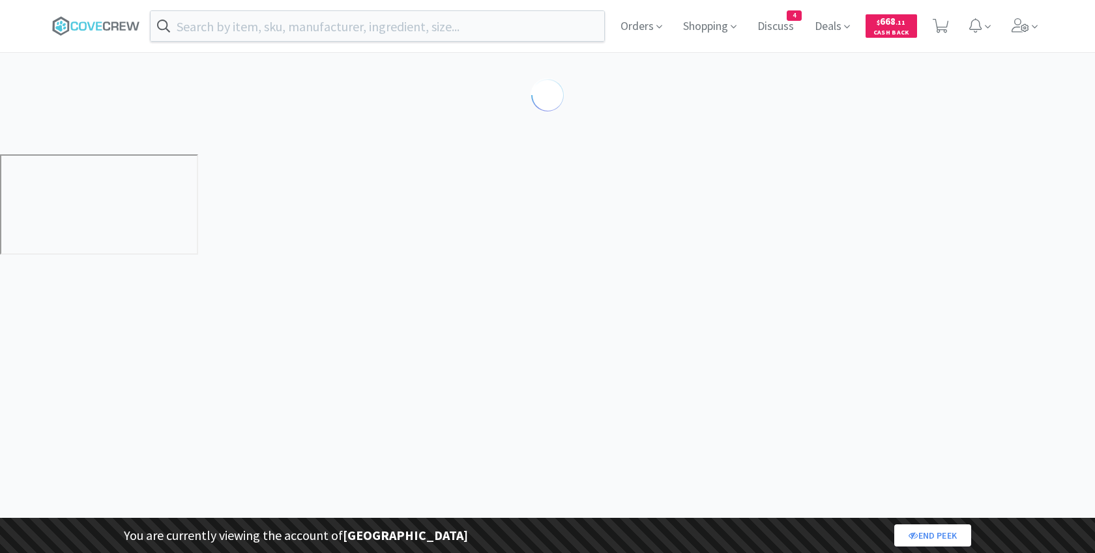
select select "1"
select select "5"
select select "2"
select select "1"
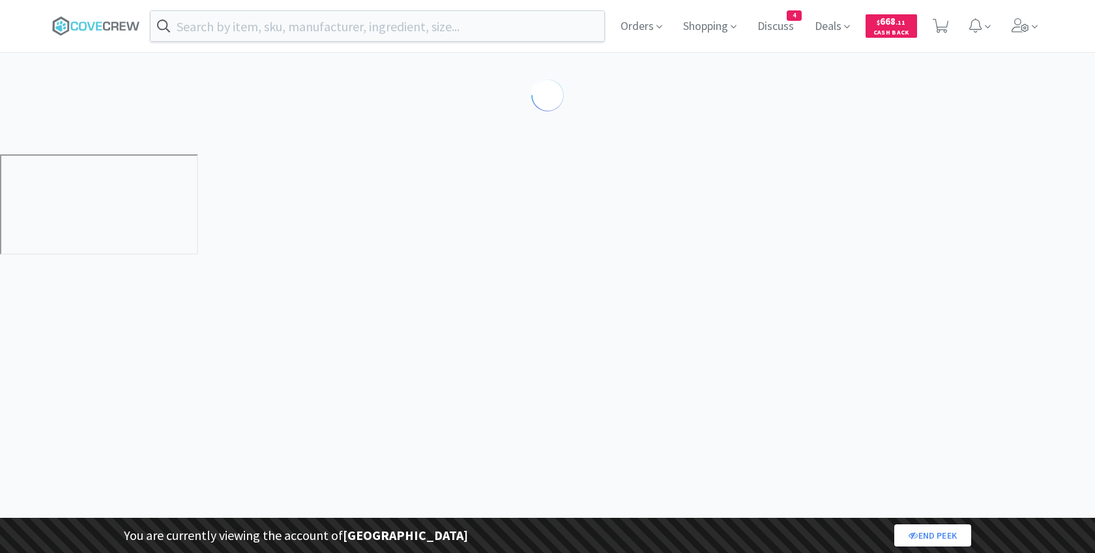
select select "1"
select select "2"
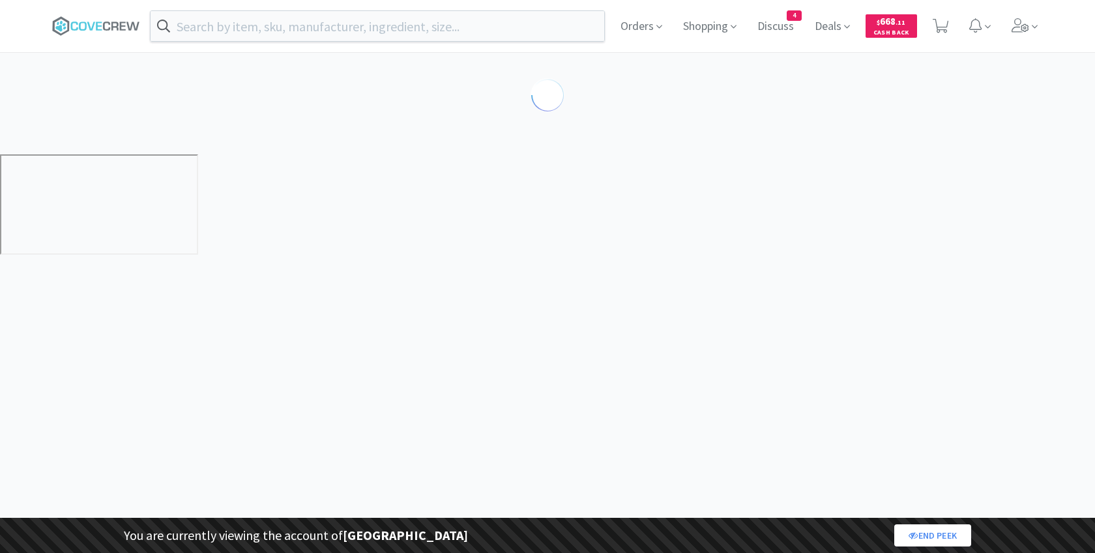
select select "4"
select select "3"
select select "1"
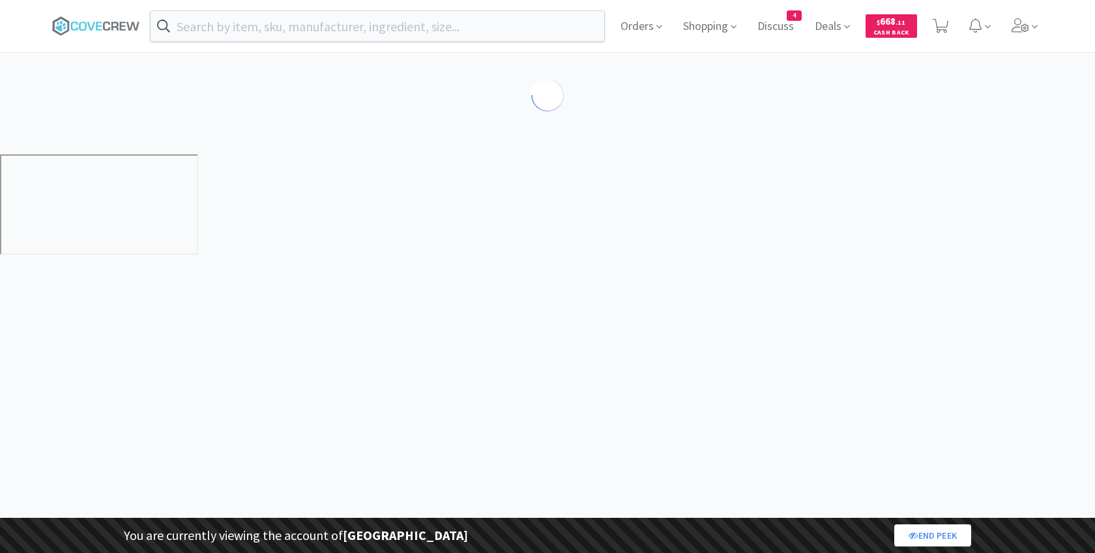
select select "1"
select select "3"
select select "2"
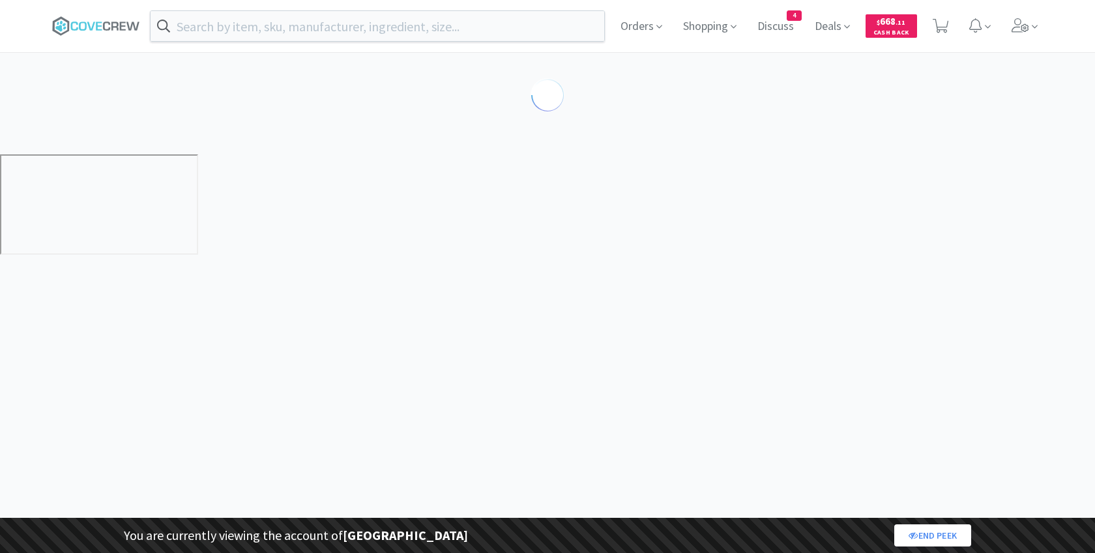
select select "1"
select select "2"
select select "5"
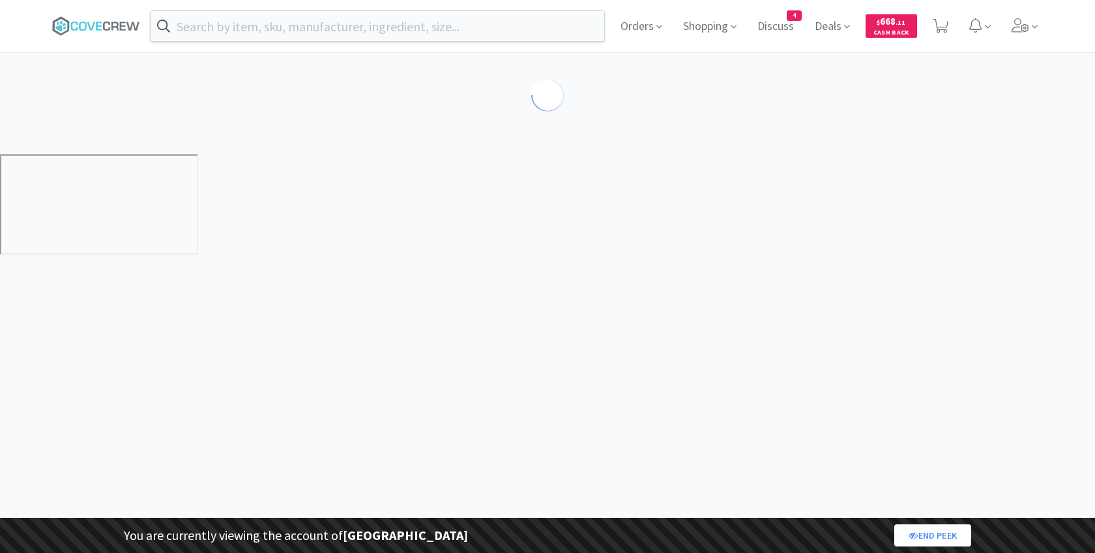
select select "2"
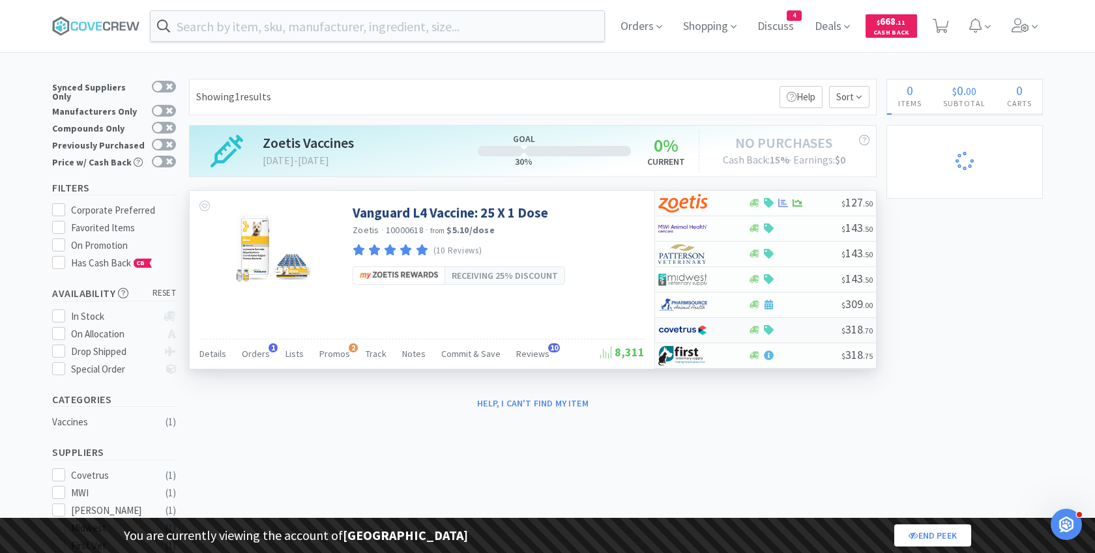
select select "3"
select select "8"
select select "1"
select select "2"
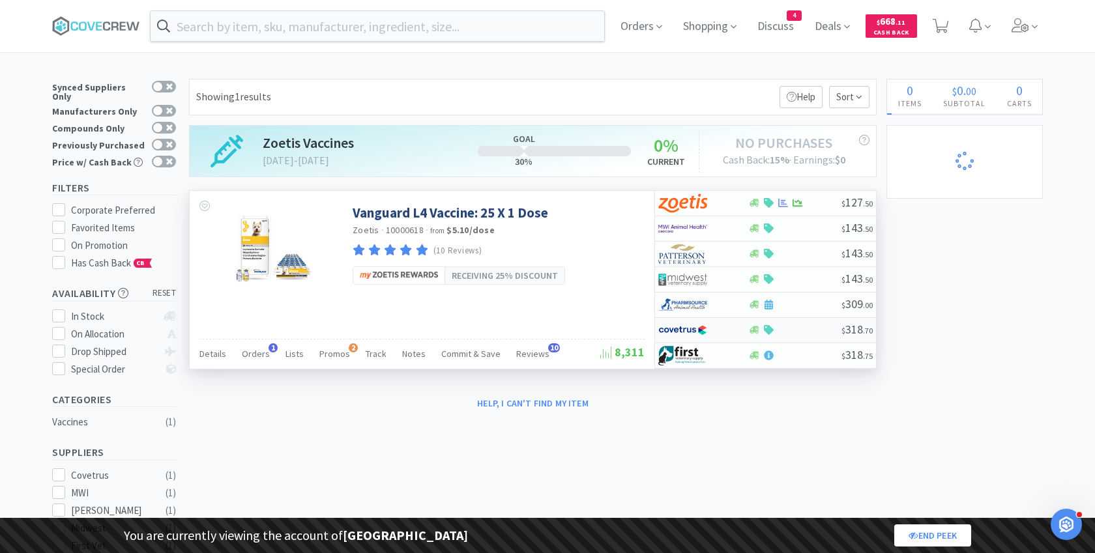
select select "1"
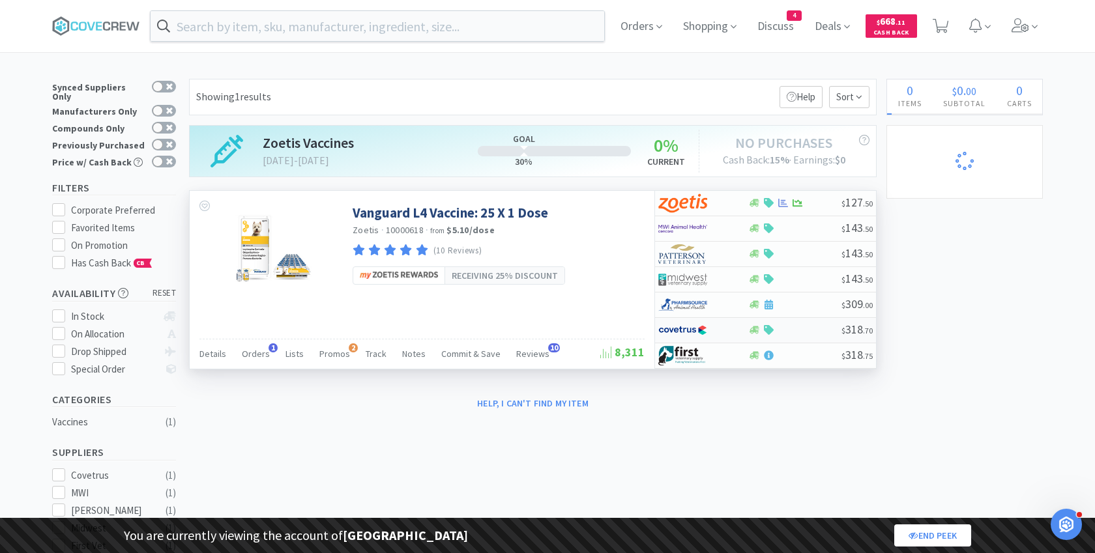
select select "1"
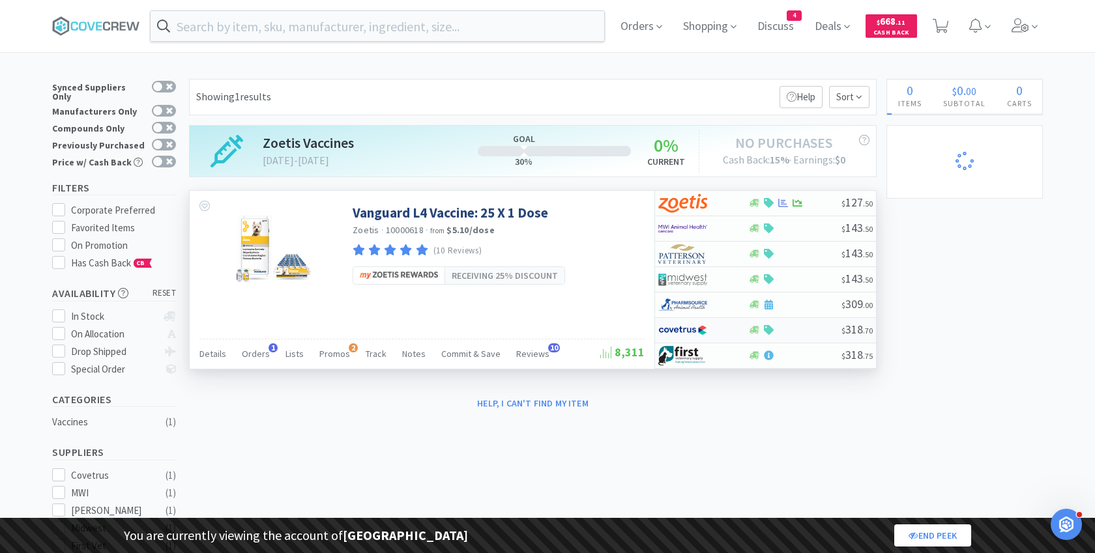
select select "1"
select select "2"
select select "1"
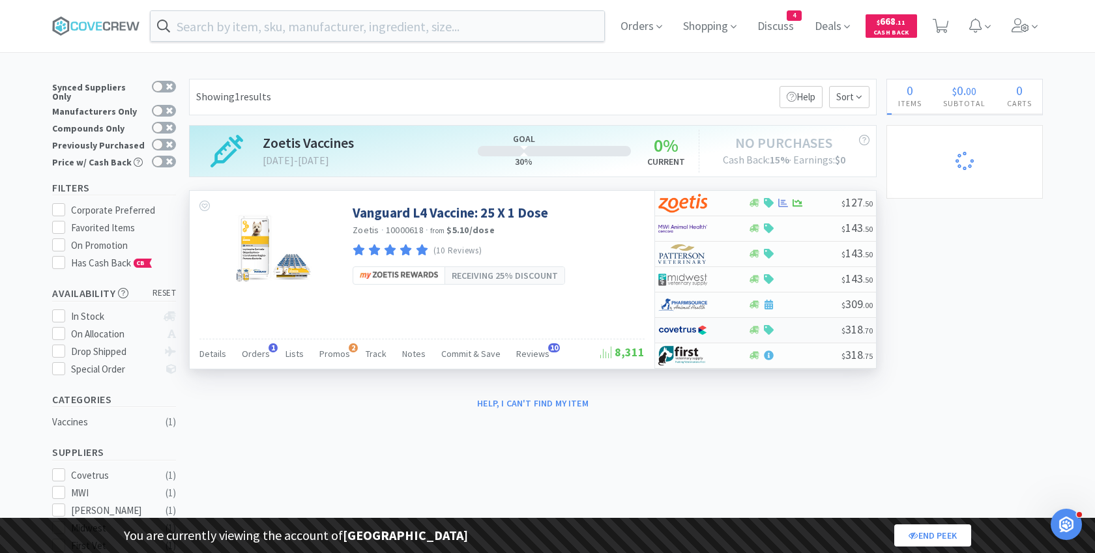
select select "1"
select select "5"
select select "2"
select select "1"
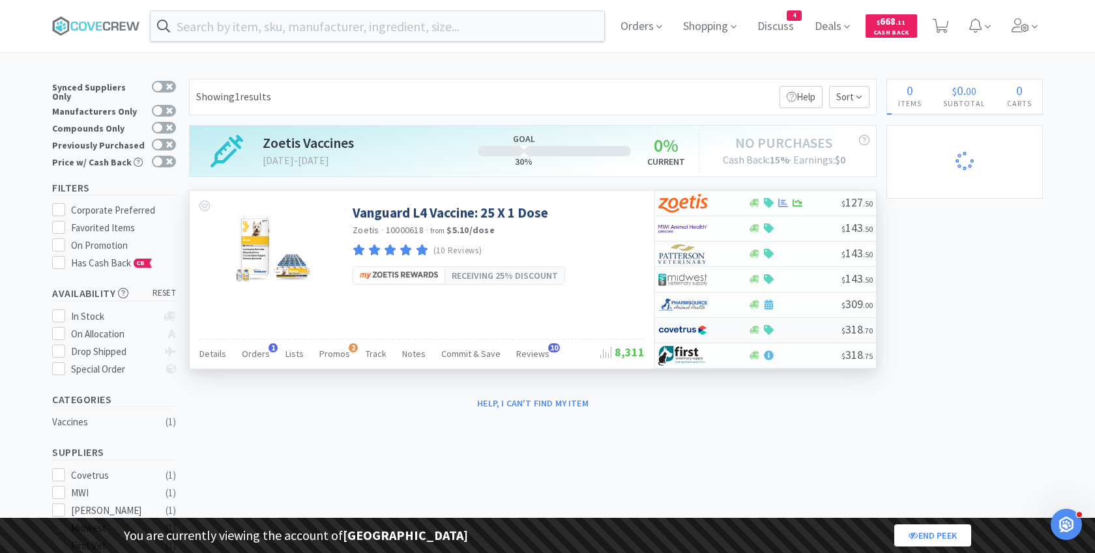
select select "1"
select select "2"
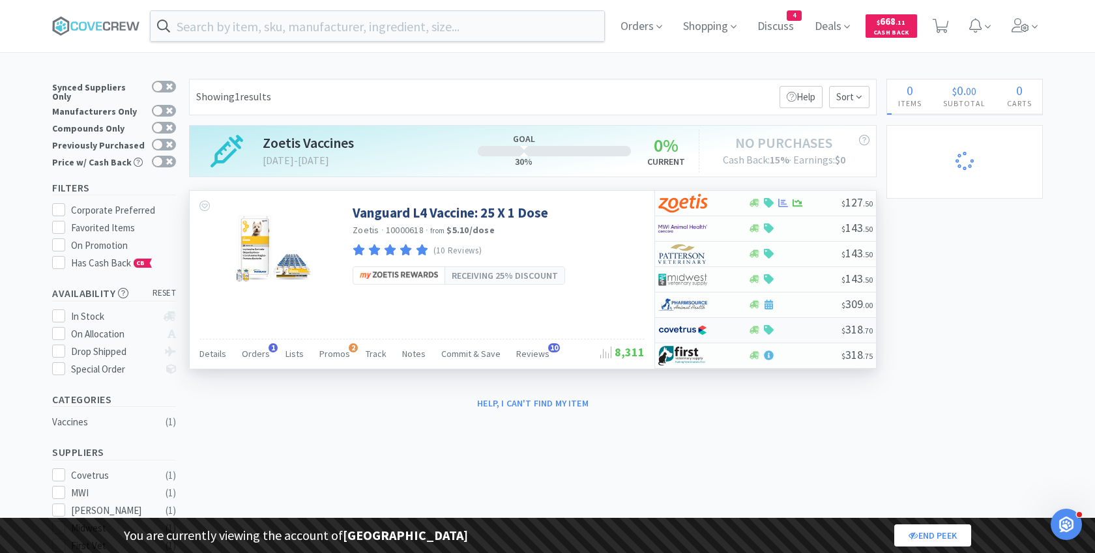
select select "4"
select select "3"
select select "1"
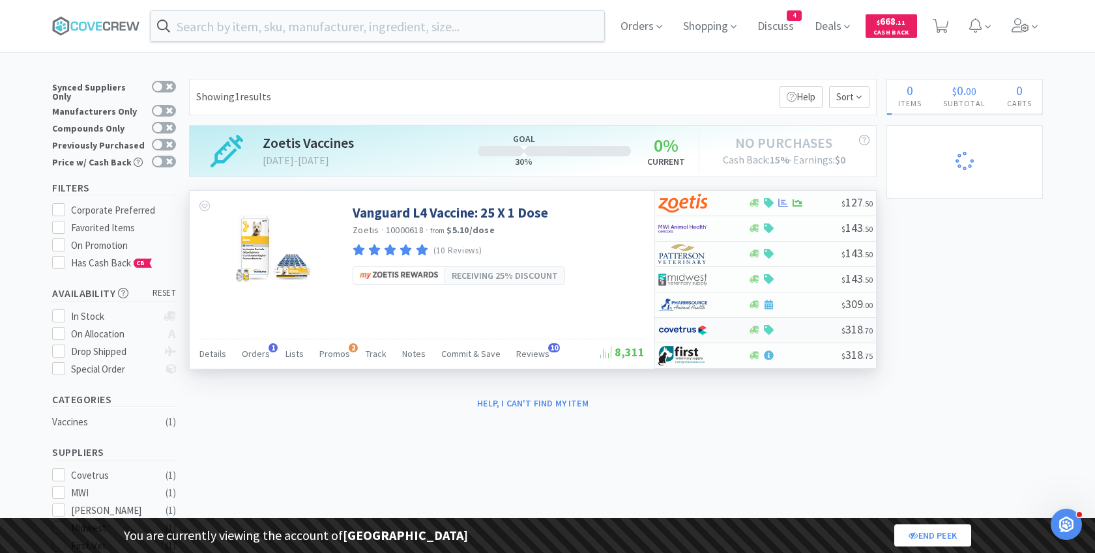
select select "1"
select select "3"
select select "2"
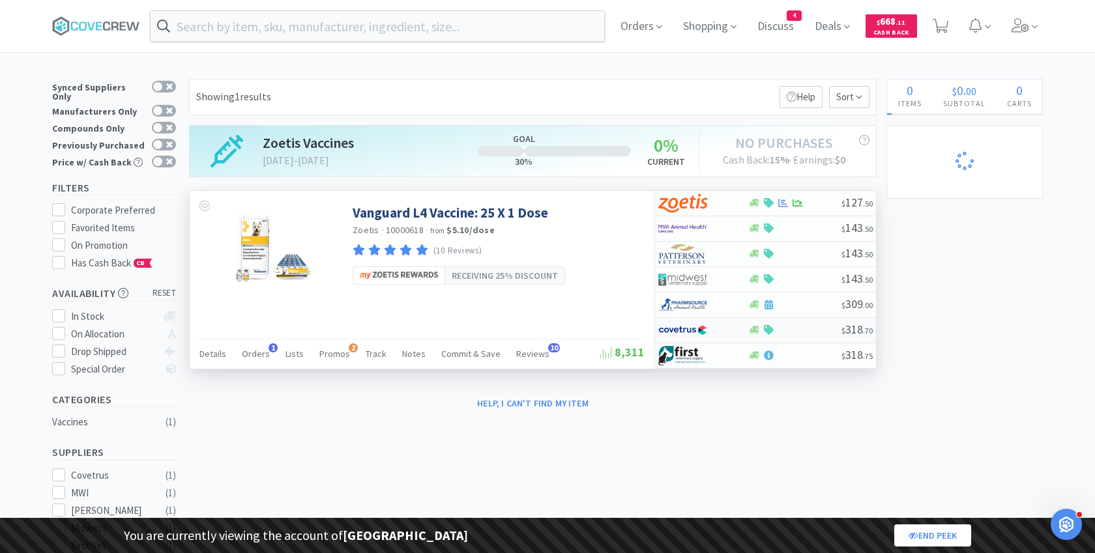
select select "1"
select select "2"
select select "5"
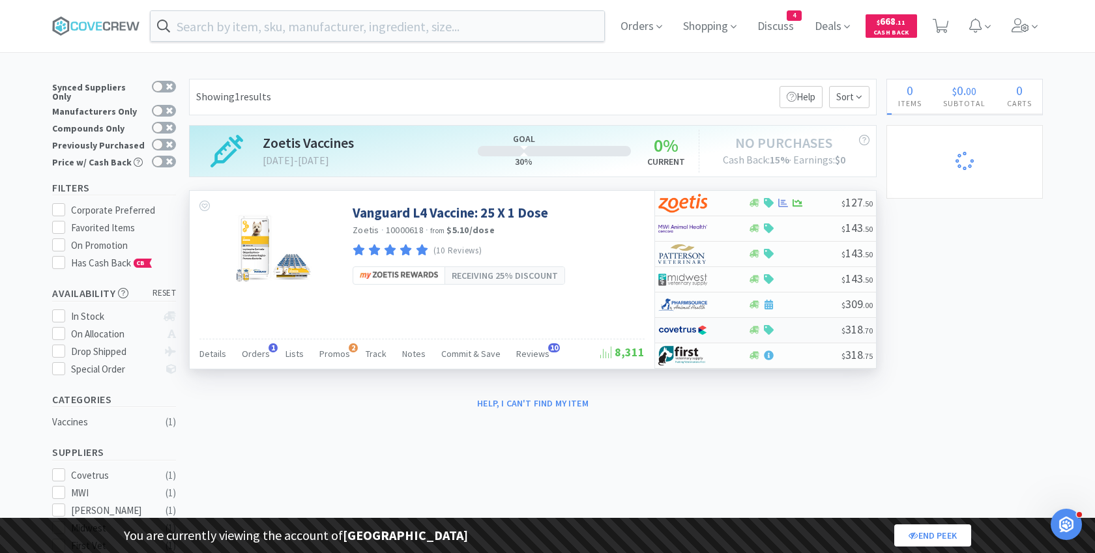
select select "2"
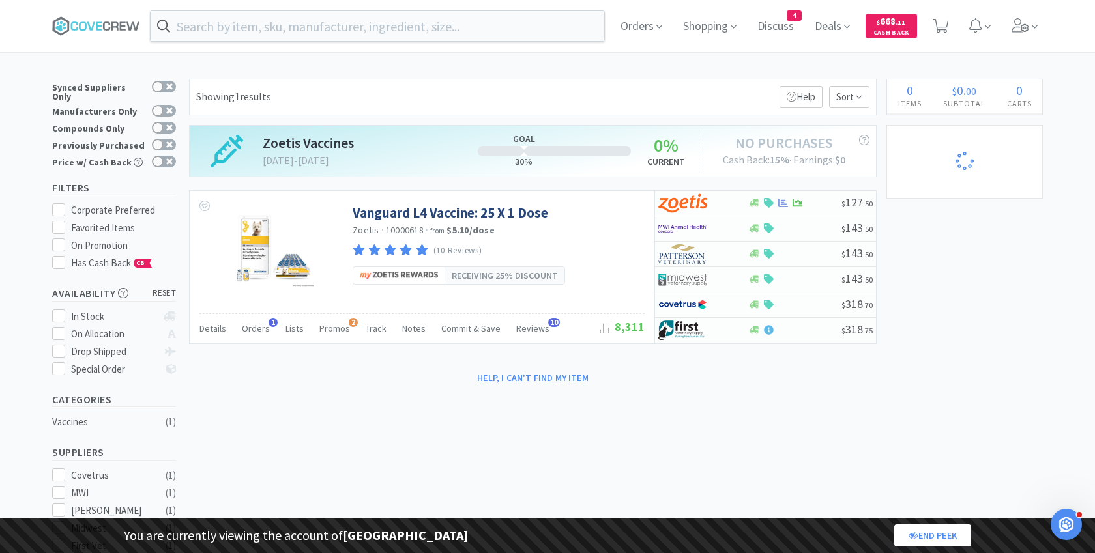
select select "3"
select select "8"
select select "1"
select select "2"
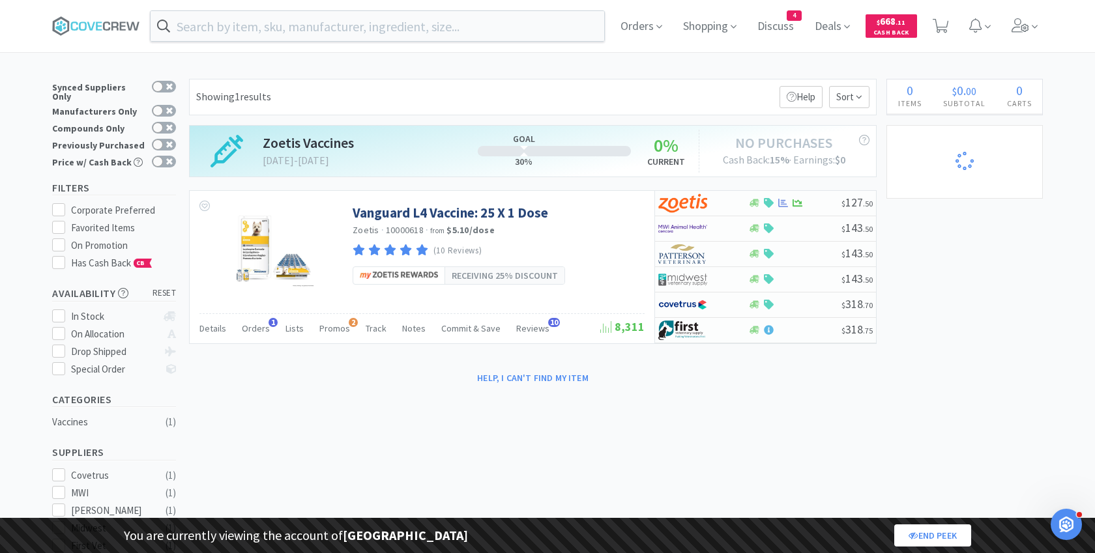
select select "1"
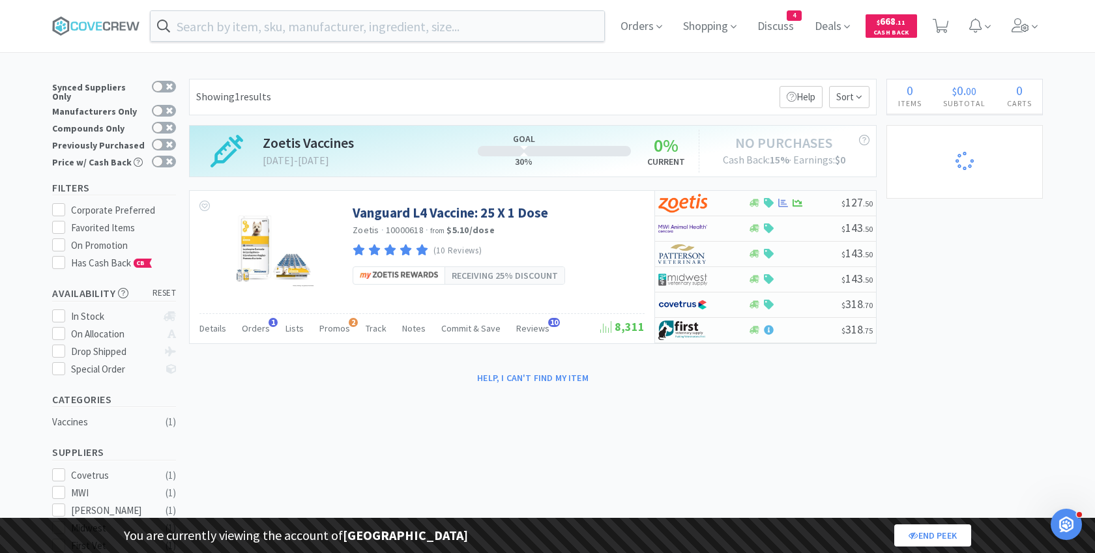
select select "1"
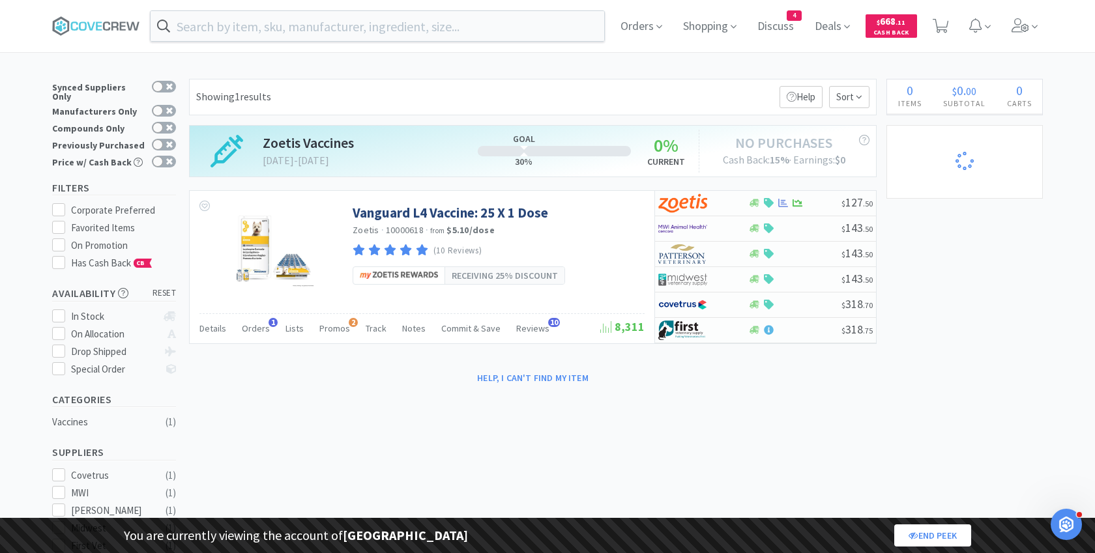
select select "1"
select select "2"
select select "1"
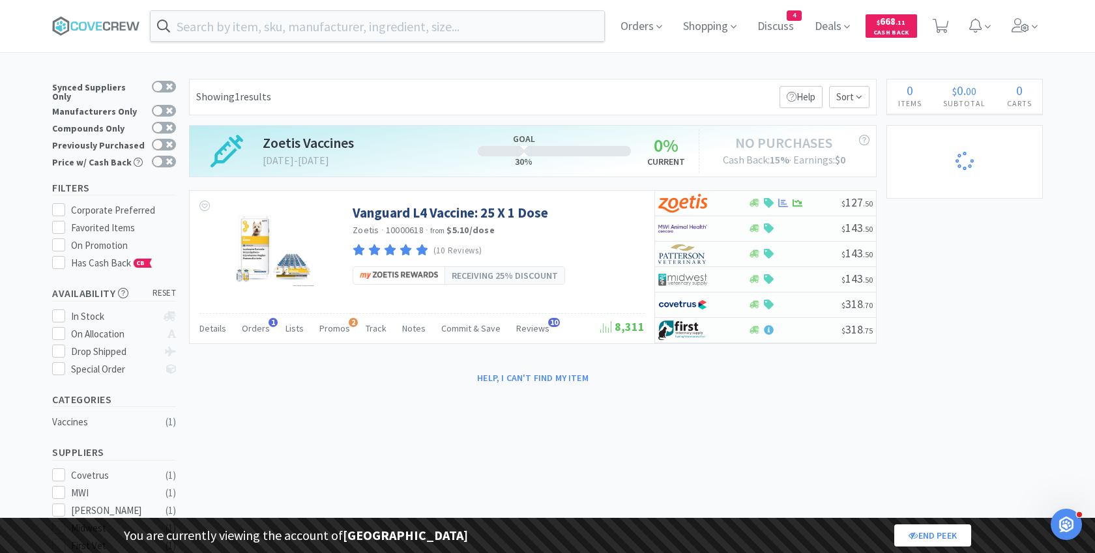
select select "1"
select select "5"
select select "2"
select select "1"
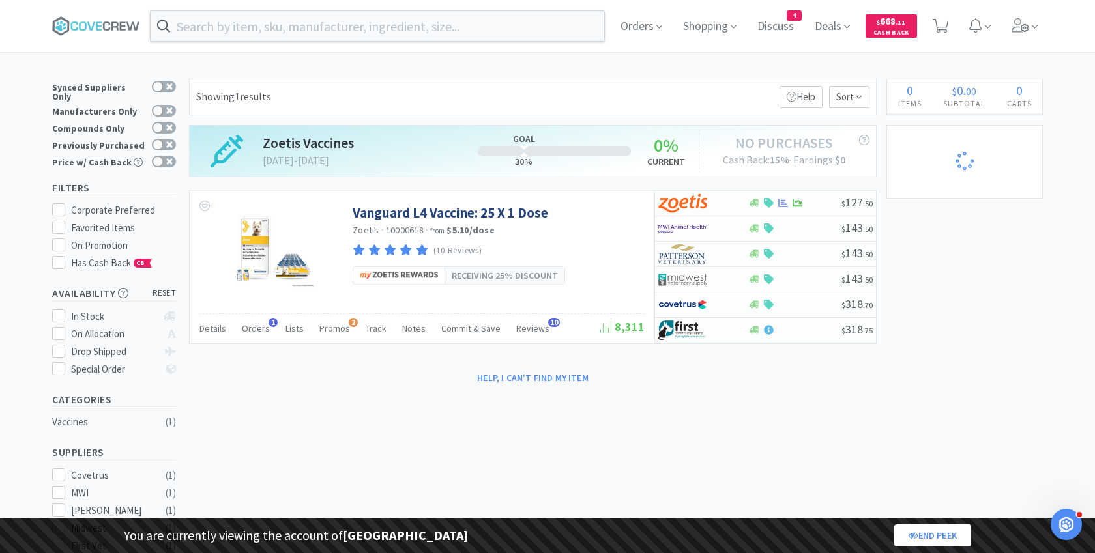
select select "1"
select select "2"
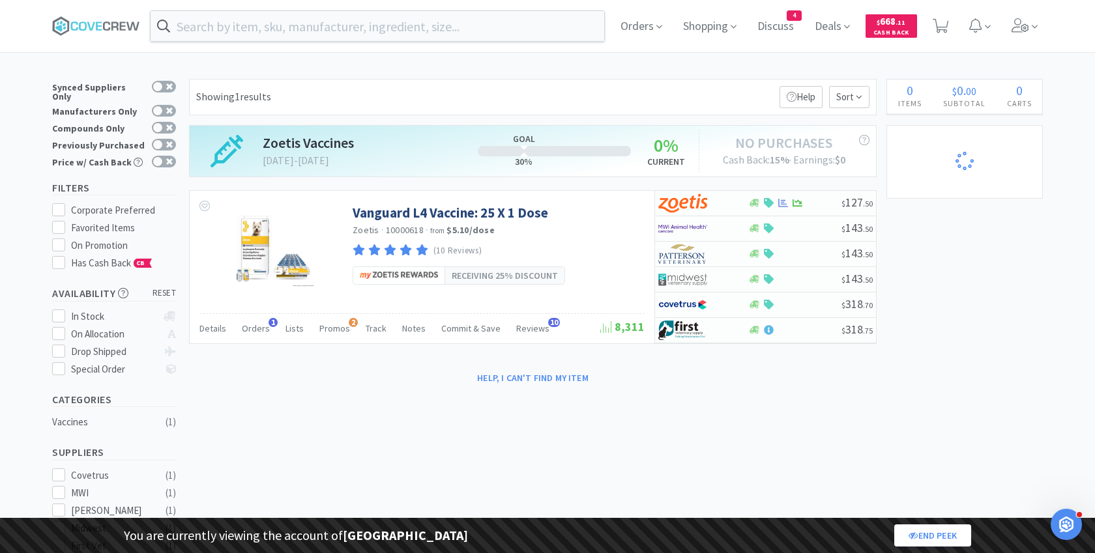
select select "4"
select select "3"
select select "1"
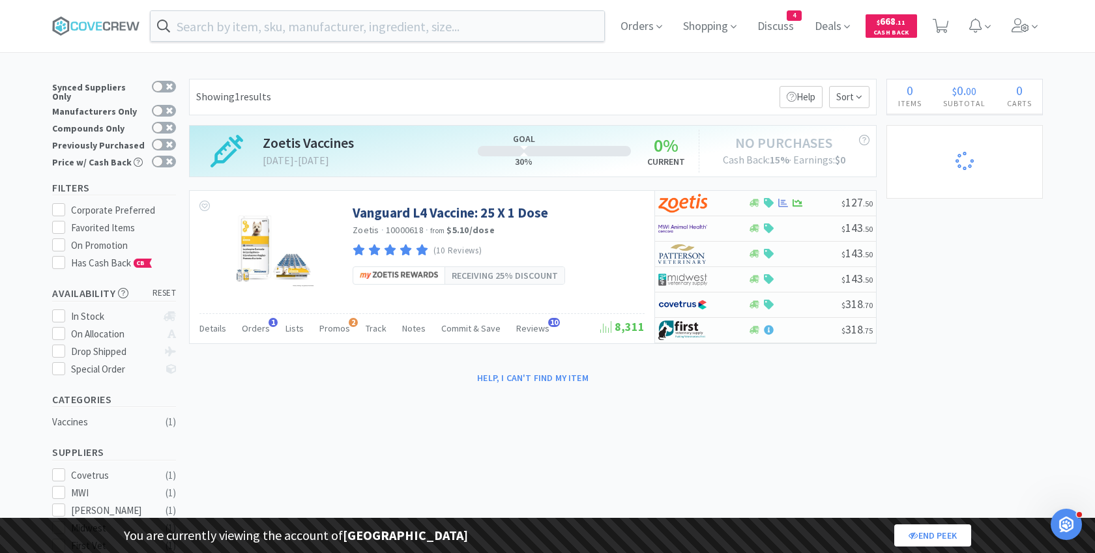
select select "1"
select select "3"
select select "2"
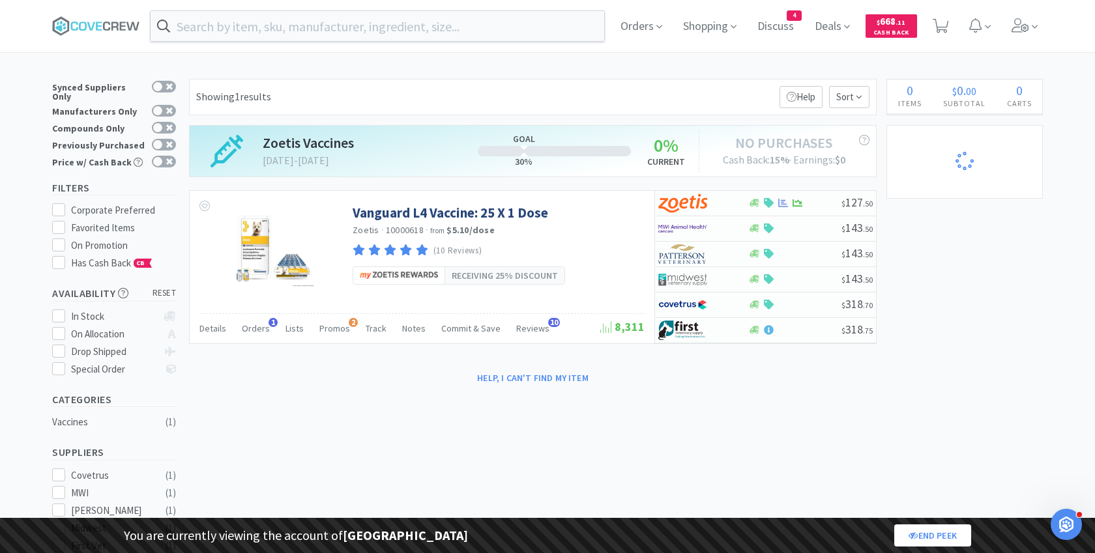
select select "1"
select select "2"
select select "5"
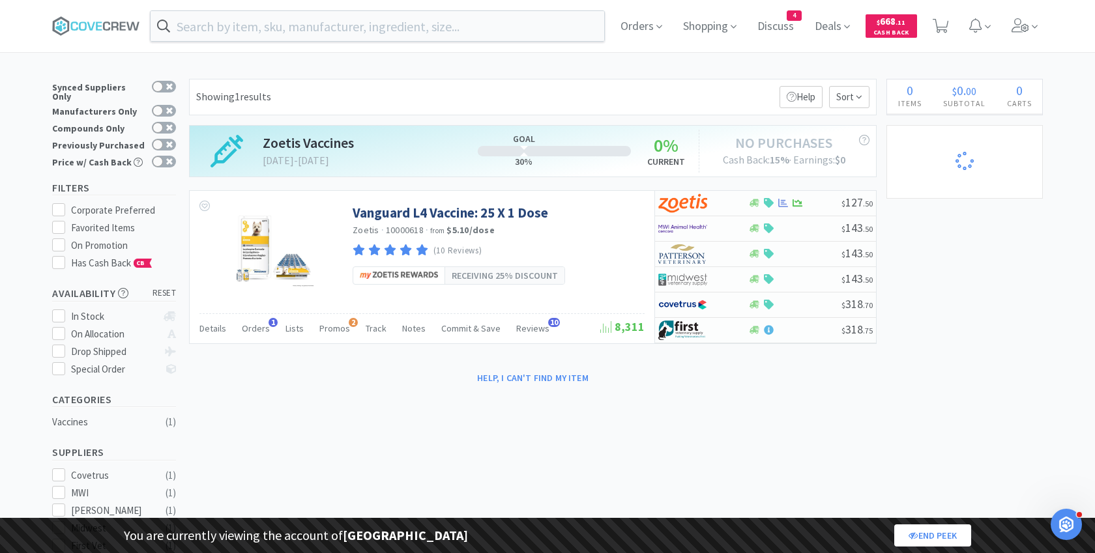
select select "2"
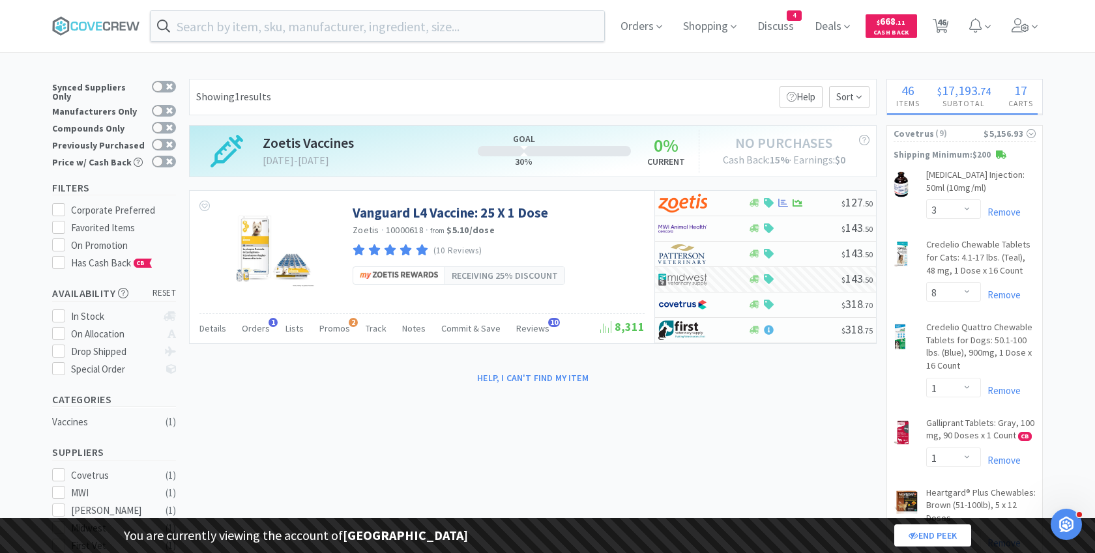
select select "99999"
select select "2"
select select "99975"
select select "99999"
select select "9"
